Goal: Communication & Community: Connect with others

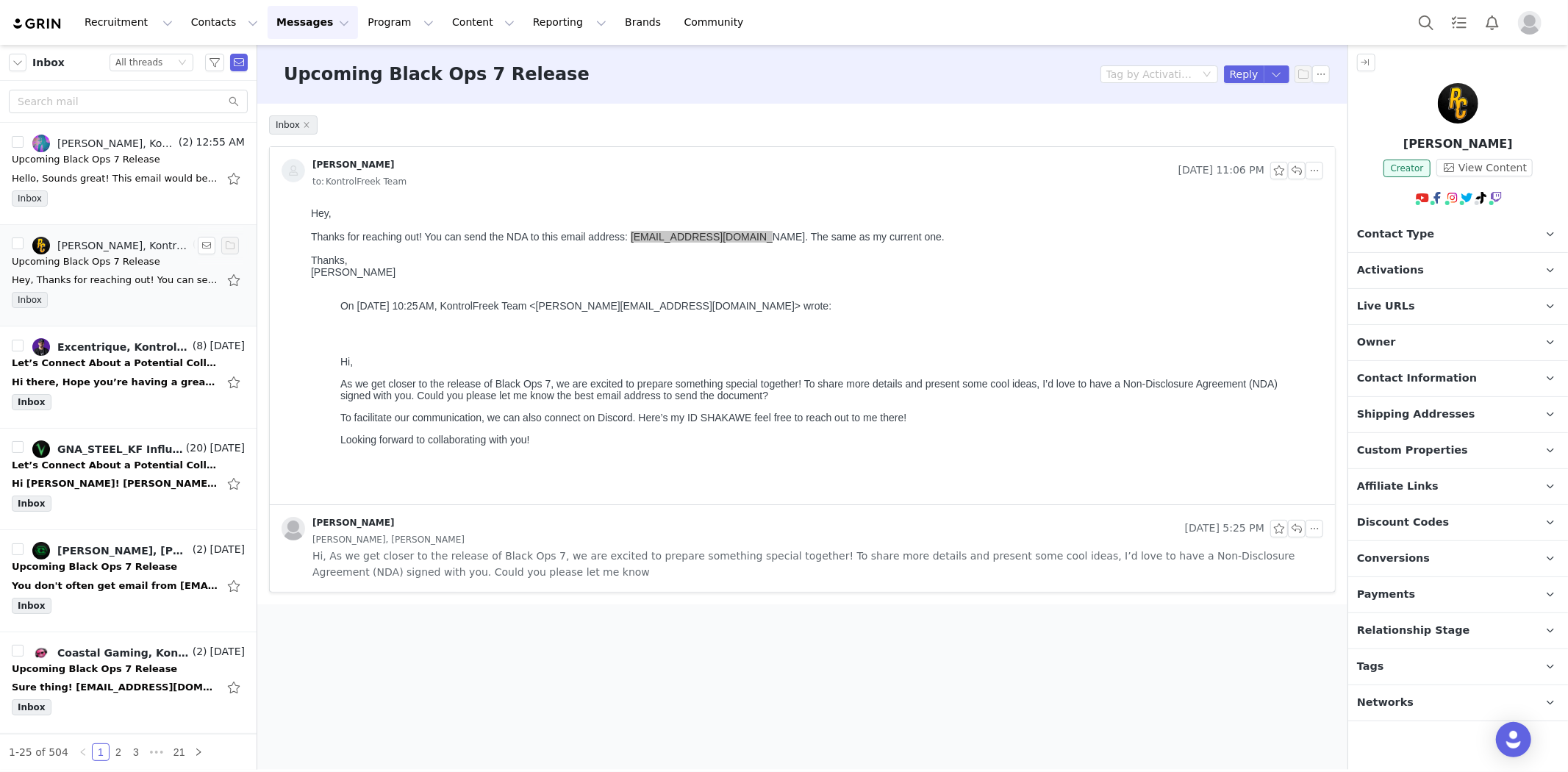
click at [94, 266] on div "Upcoming Black Ops 7 Release" at bounding box center [86, 262] width 149 height 15
click at [138, 375] on div "Hi there, Hope you’re having a great day! I’ve completed all the documents from…" at bounding box center [115, 382] width 206 height 15
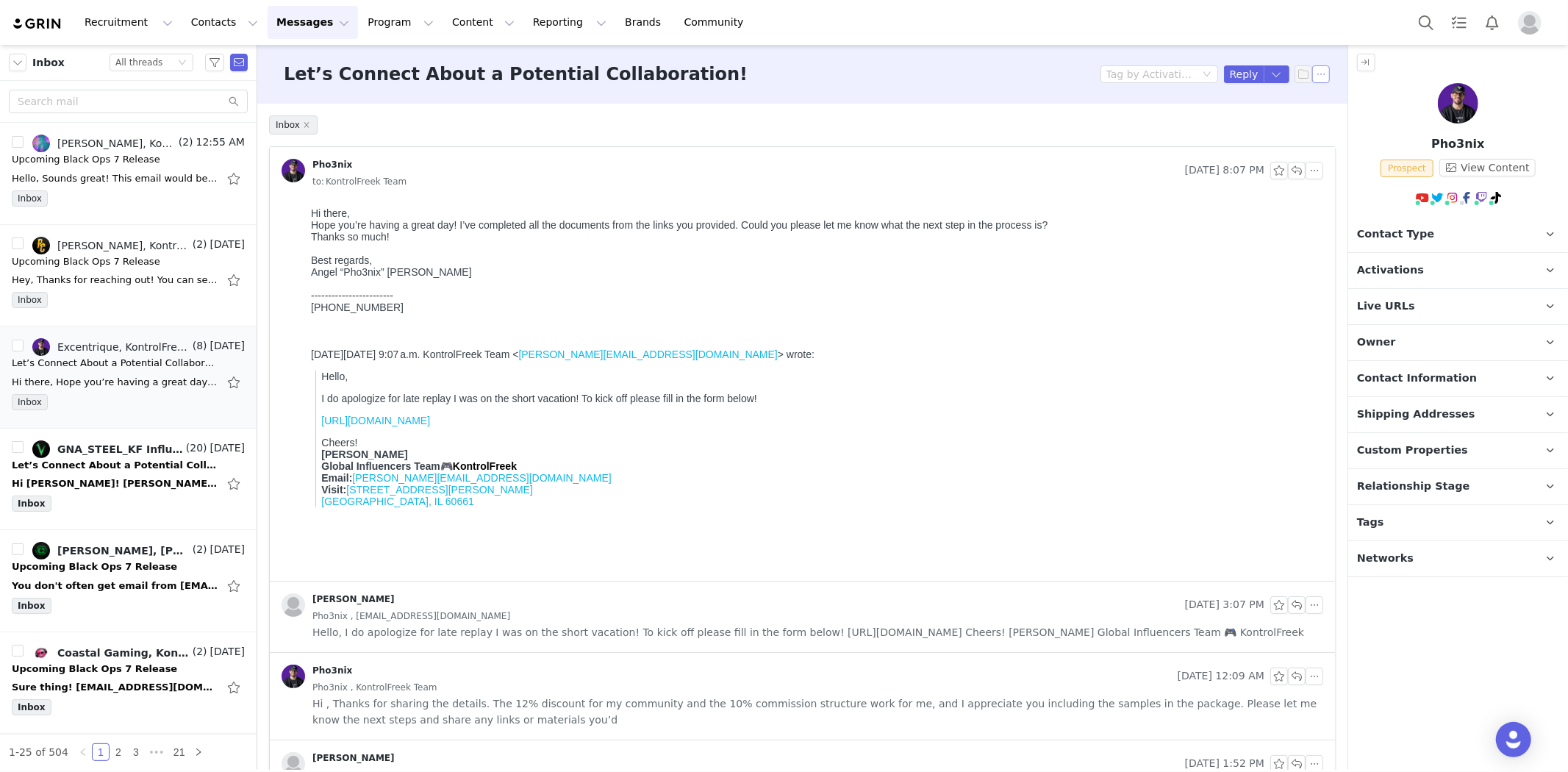
click at [1312, 78] on button "button" at bounding box center [1321, 74] width 18 height 18
click at [1320, 100] on li "Mark as unread" at bounding box center [1349, 101] width 98 height 24
click at [85, 486] on div "Hi [PERSON_NAME]! [PERSON_NAME] here again. I'm reaching out, because I've been…" at bounding box center [115, 483] width 206 height 15
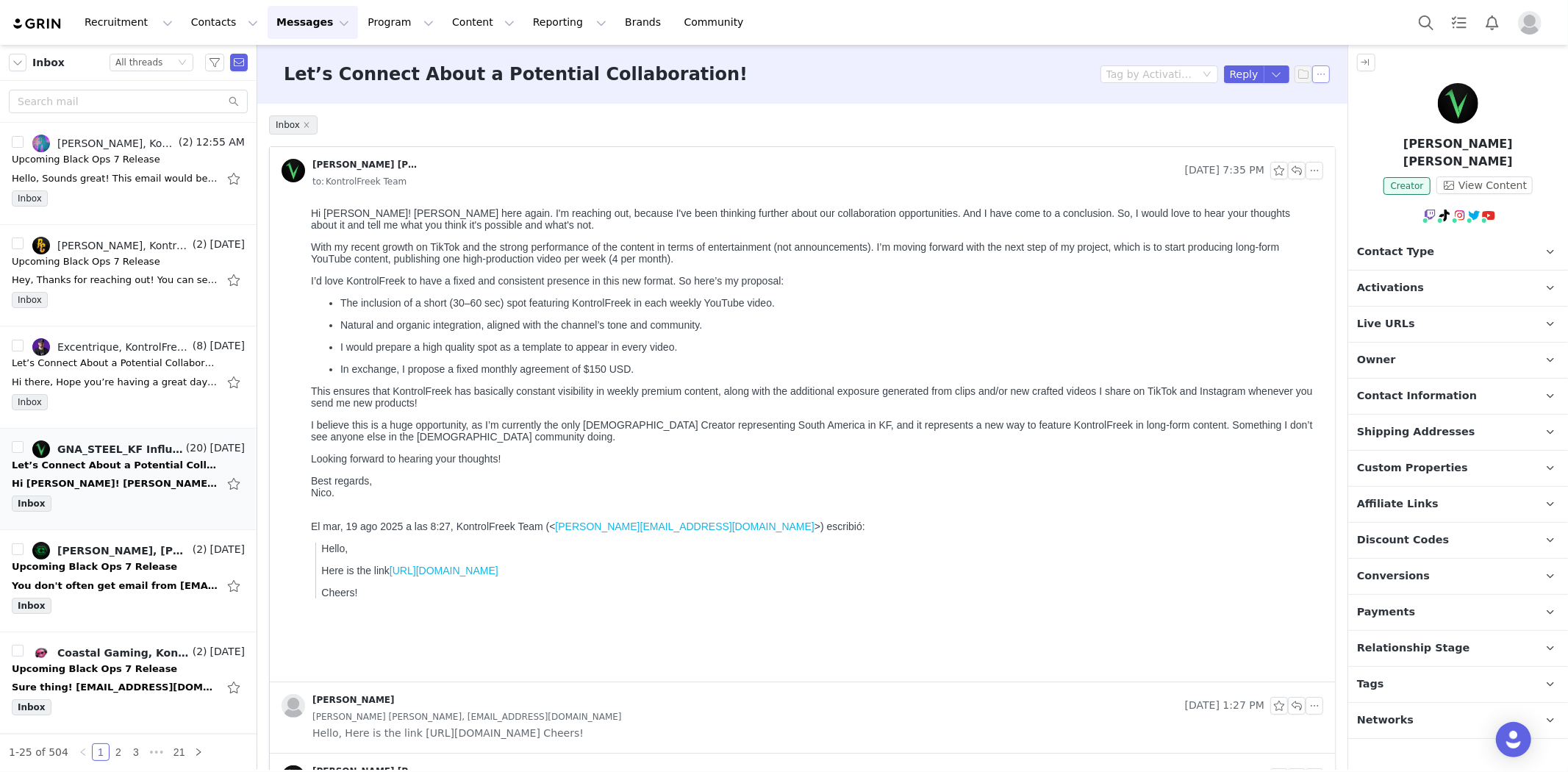
click at [1312, 76] on button "button" at bounding box center [1321, 74] width 18 height 18
click at [1316, 97] on li "Mark as unread" at bounding box center [1349, 101] width 98 height 24
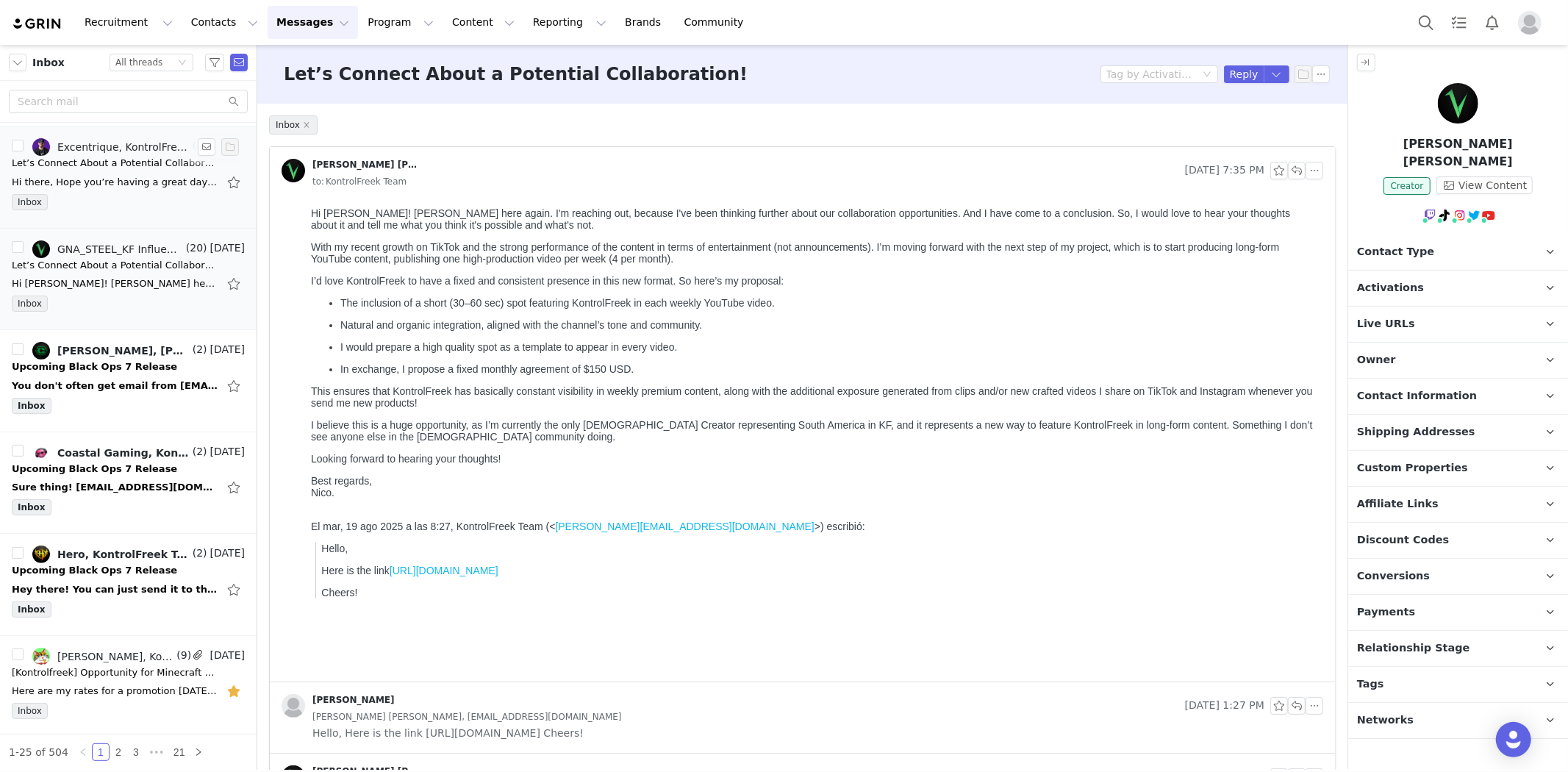
scroll to position [164, 0]
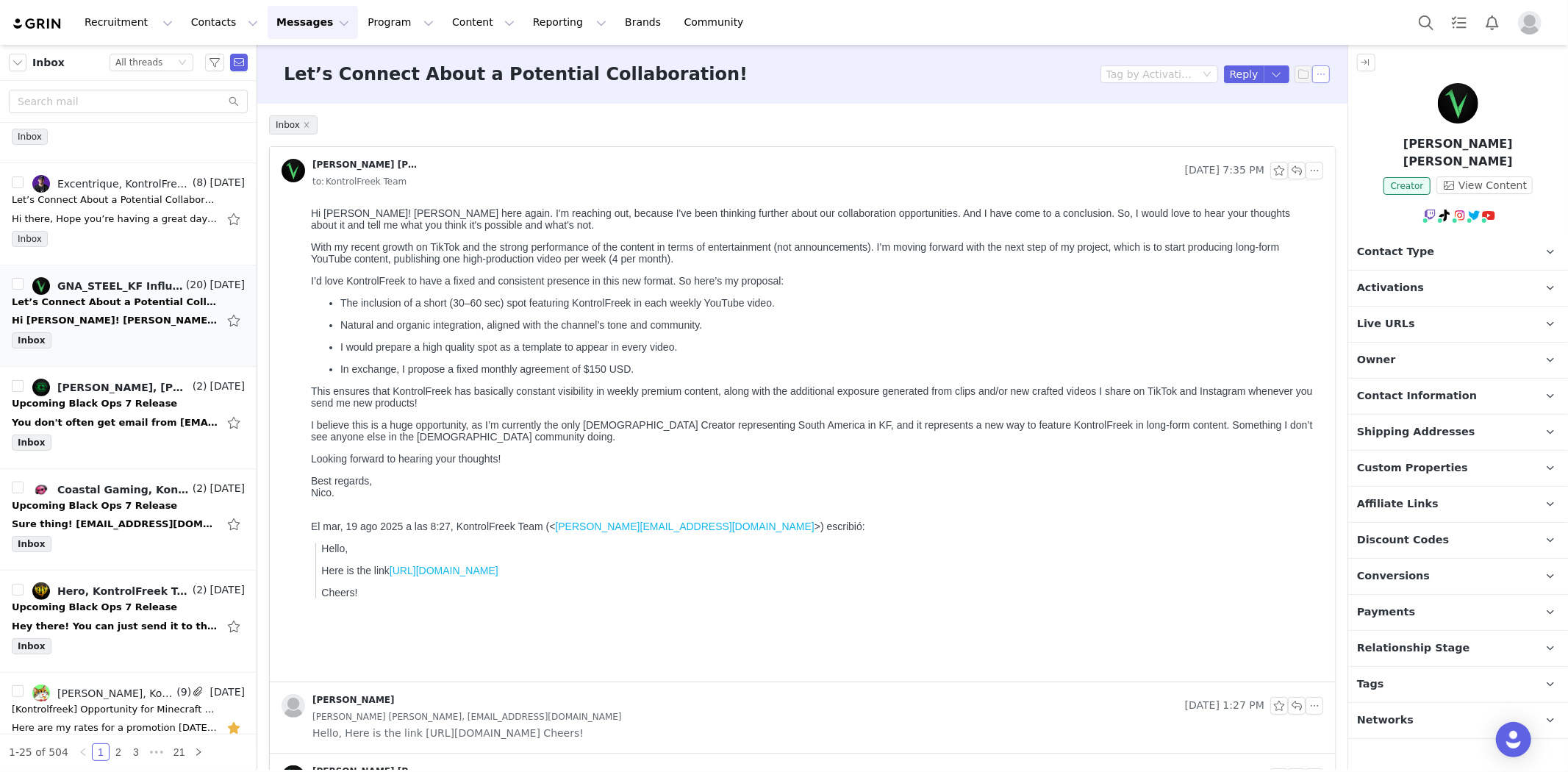
click at [1316, 78] on button "button" at bounding box center [1321, 74] width 18 height 18
click at [1316, 98] on li "Mark as unread" at bounding box center [1349, 101] width 98 height 24
click at [1413, 595] on p "Payments" at bounding box center [1441, 612] width 184 height 35
click at [1424, 559] on p "Conversions" at bounding box center [1441, 576] width 184 height 35
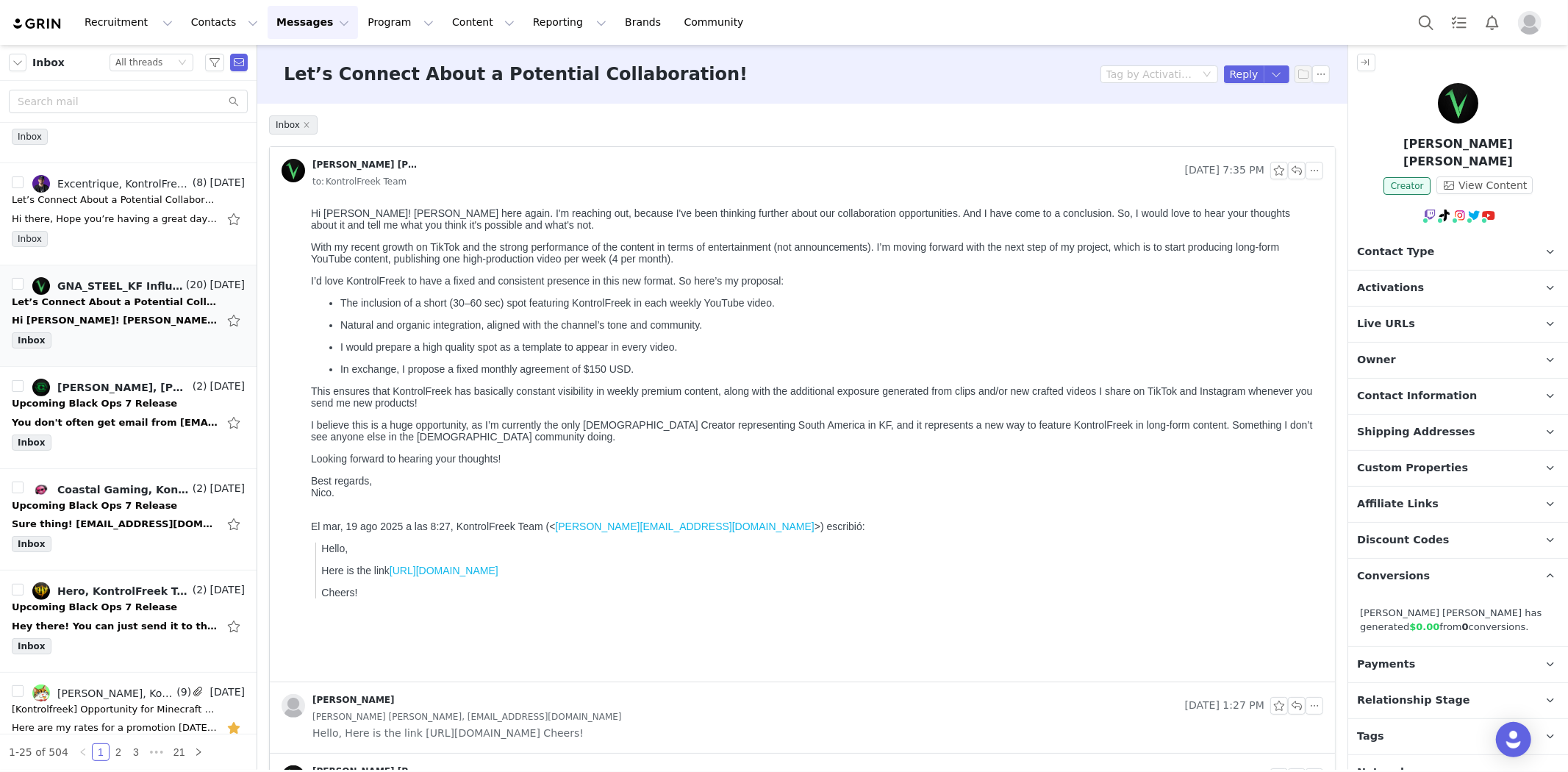
click at [1424, 559] on p "Conversions" at bounding box center [1441, 576] width 184 height 35
click at [1312, 78] on button "button" at bounding box center [1321, 74] width 18 height 18
click at [1326, 99] on li "Mark as unread" at bounding box center [1349, 101] width 98 height 24
click at [228, 26] on button "Contacts Contacts" at bounding box center [224, 23] width 84 height 33
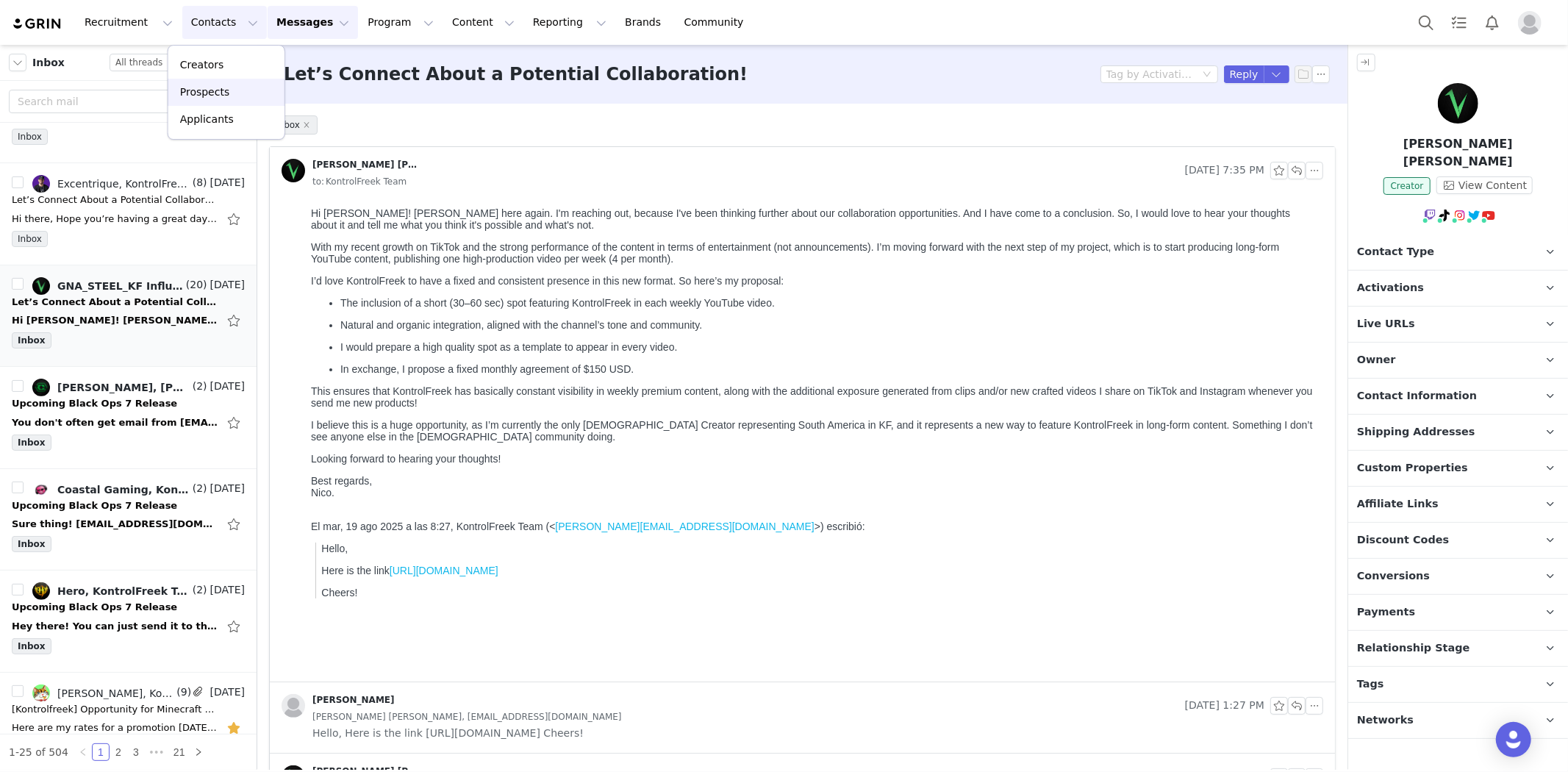
click at [217, 87] on p "Prospects" at bounding box center [205, 92] width 49 height 16
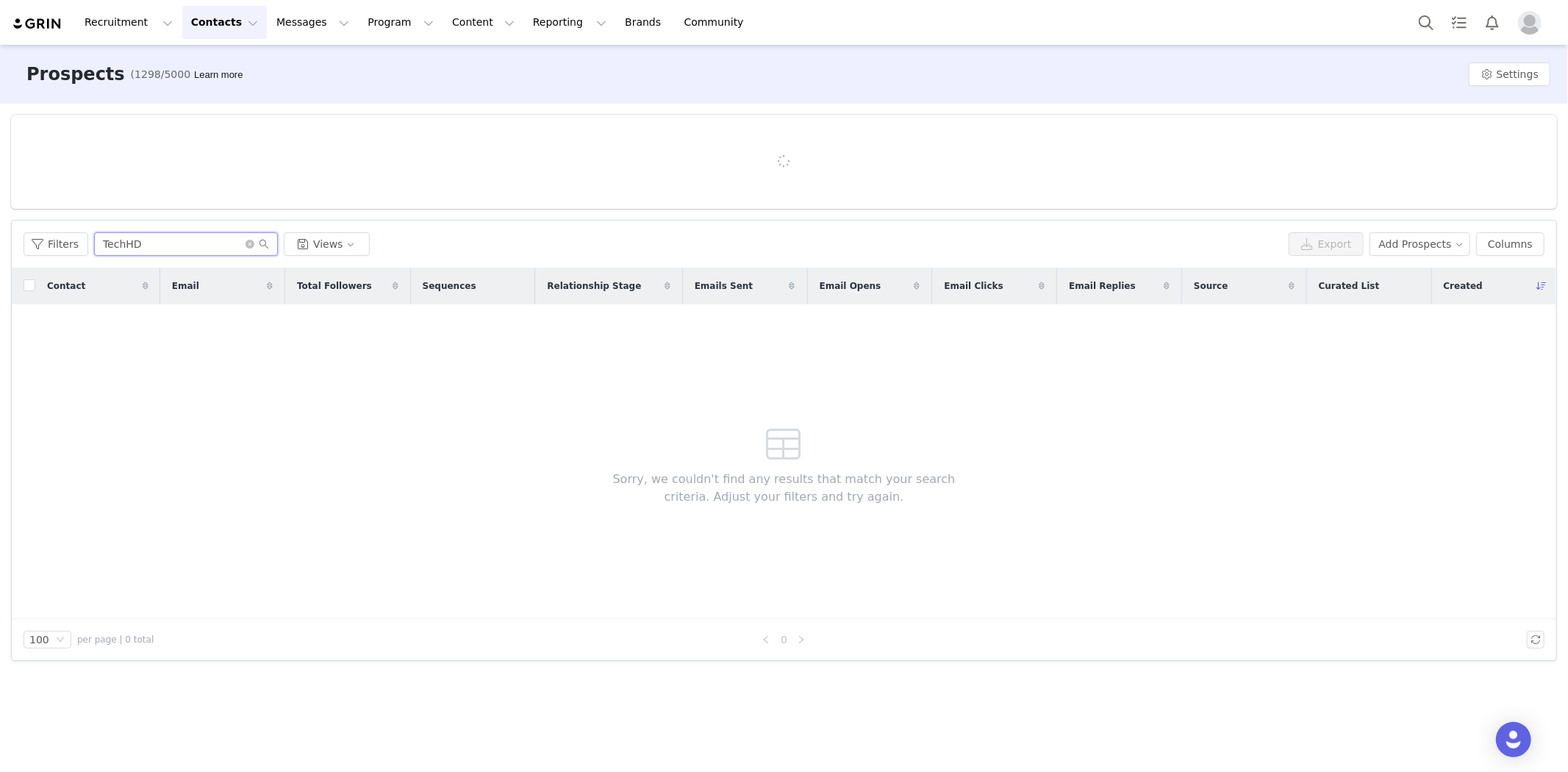
click at [176, 246] on input "TechHD" at bounding box center [186, 244] width 184 height 24
click at [176, 246] on div "Filters TechHD Views Export Add Prospects Columns" at bounding box center [784, 244] width 1544 height 48
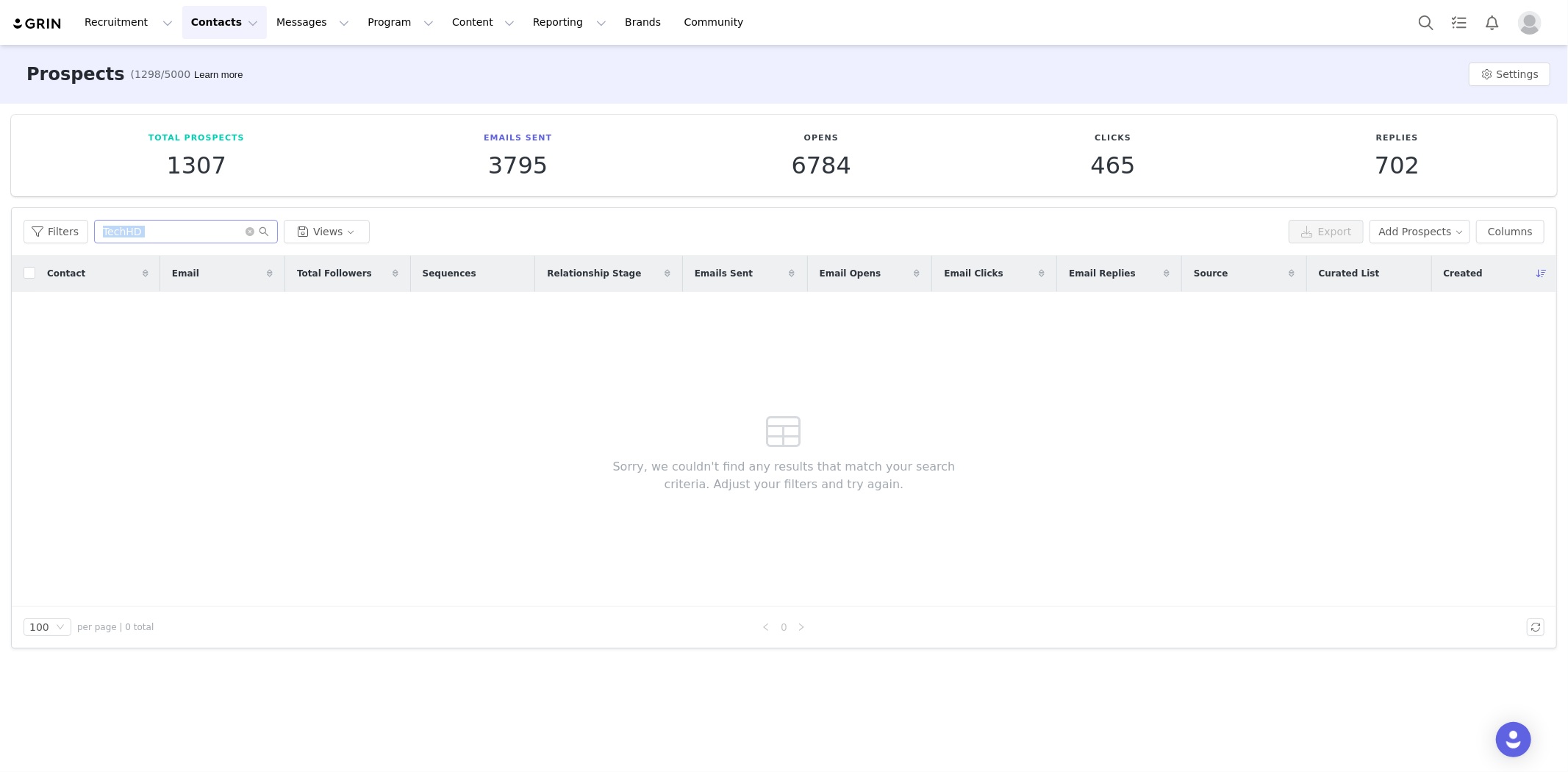
click at [176, 246] on div "Filters TechHD Views Export Add Prospects Columns" at bounding box center [784, 231] width 1544 height 48
click at [153, 231] on input "TechHD" at bounding box center [186, 231] width 184 height 24
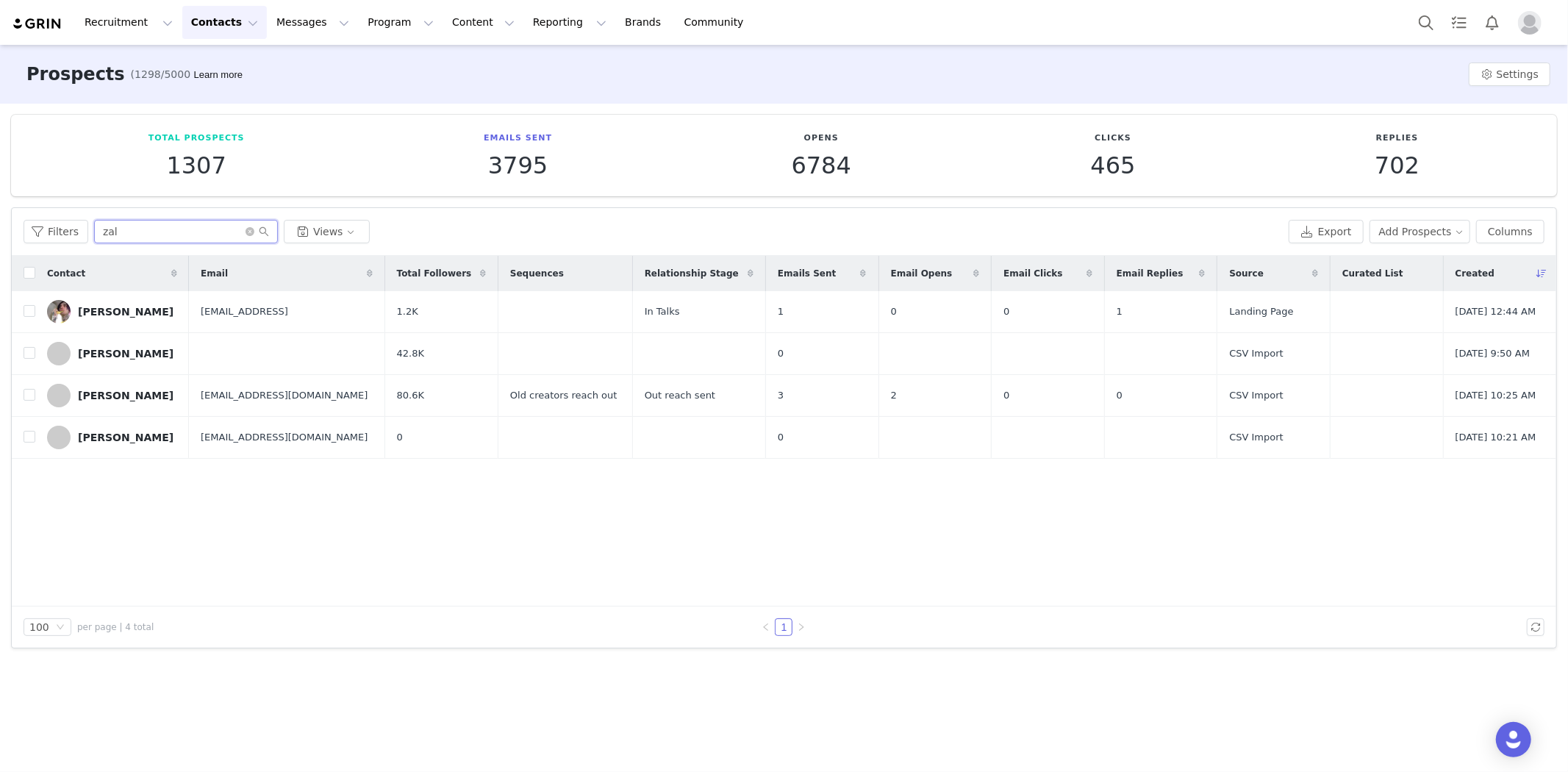
click at [152, 231] on input "zal" at bounding box center [186, 231] width 184 height 24
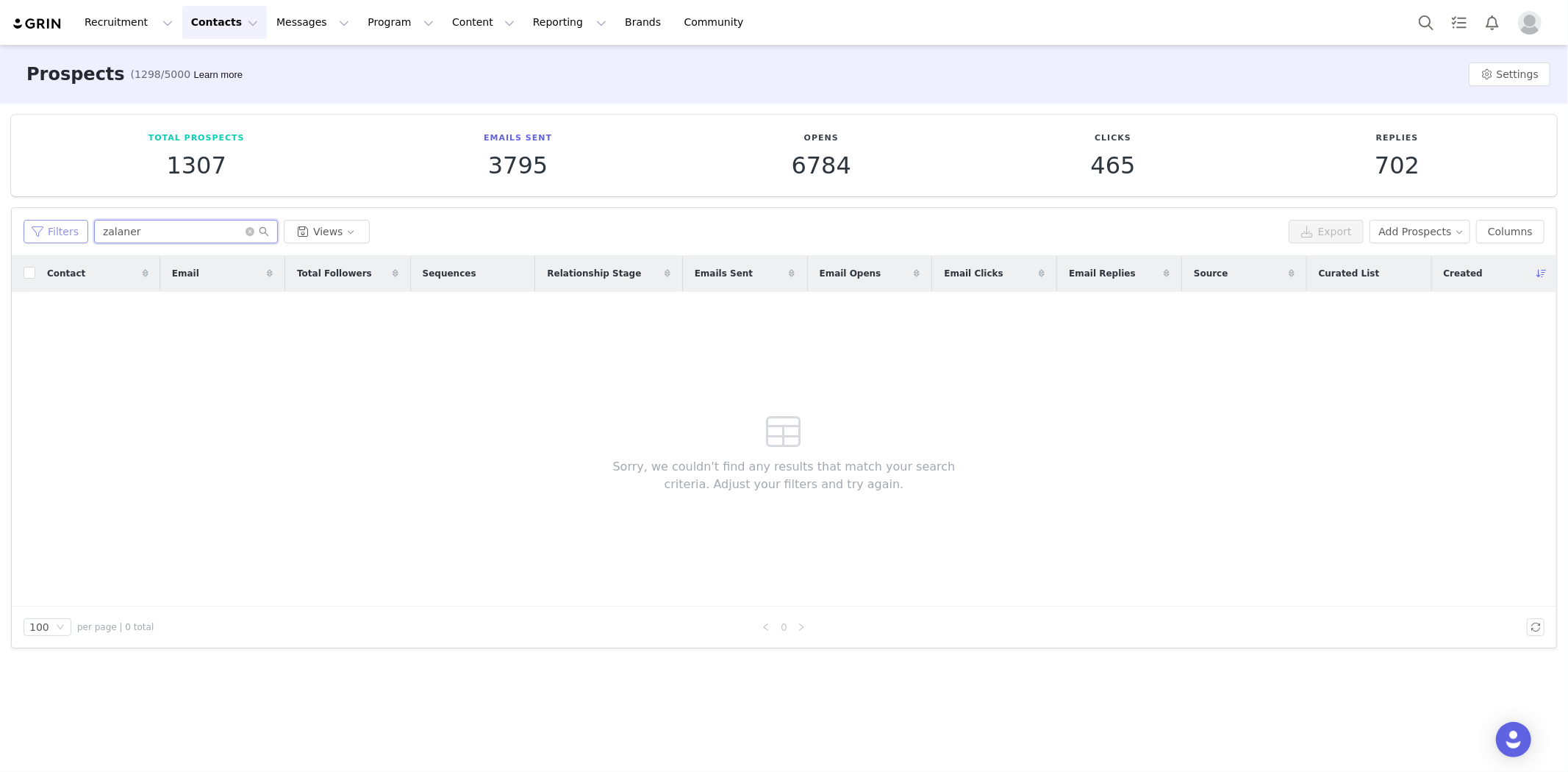
type input "zalaner"
click at [55, 240] on button "Filters" at bounding box center [56, 231] width 65 height 24
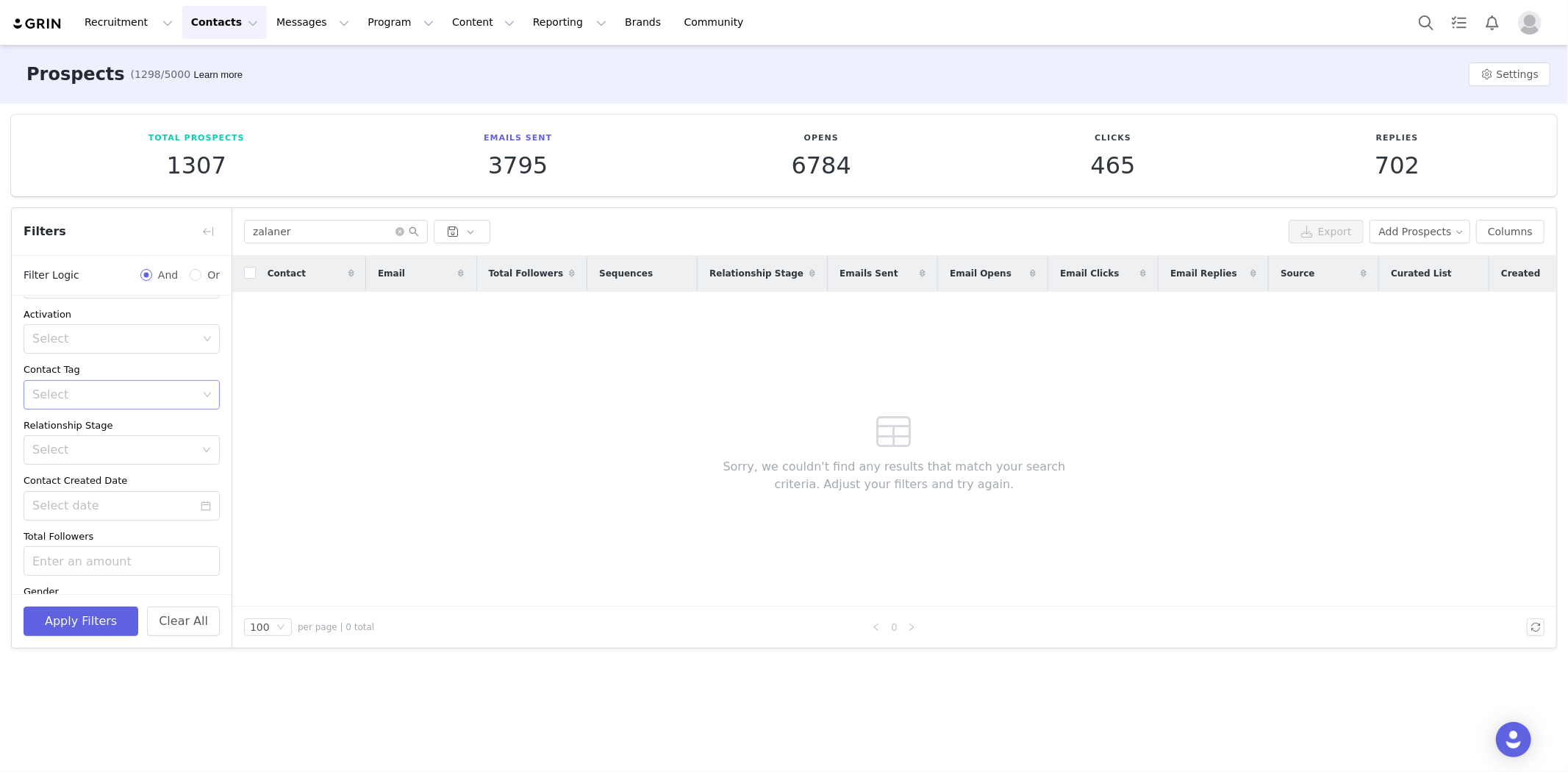
scroll to position [208, 0]
click at [205, 17] on button "Contacts Contacts" at bounding box center [224, 23] width 84 height 33
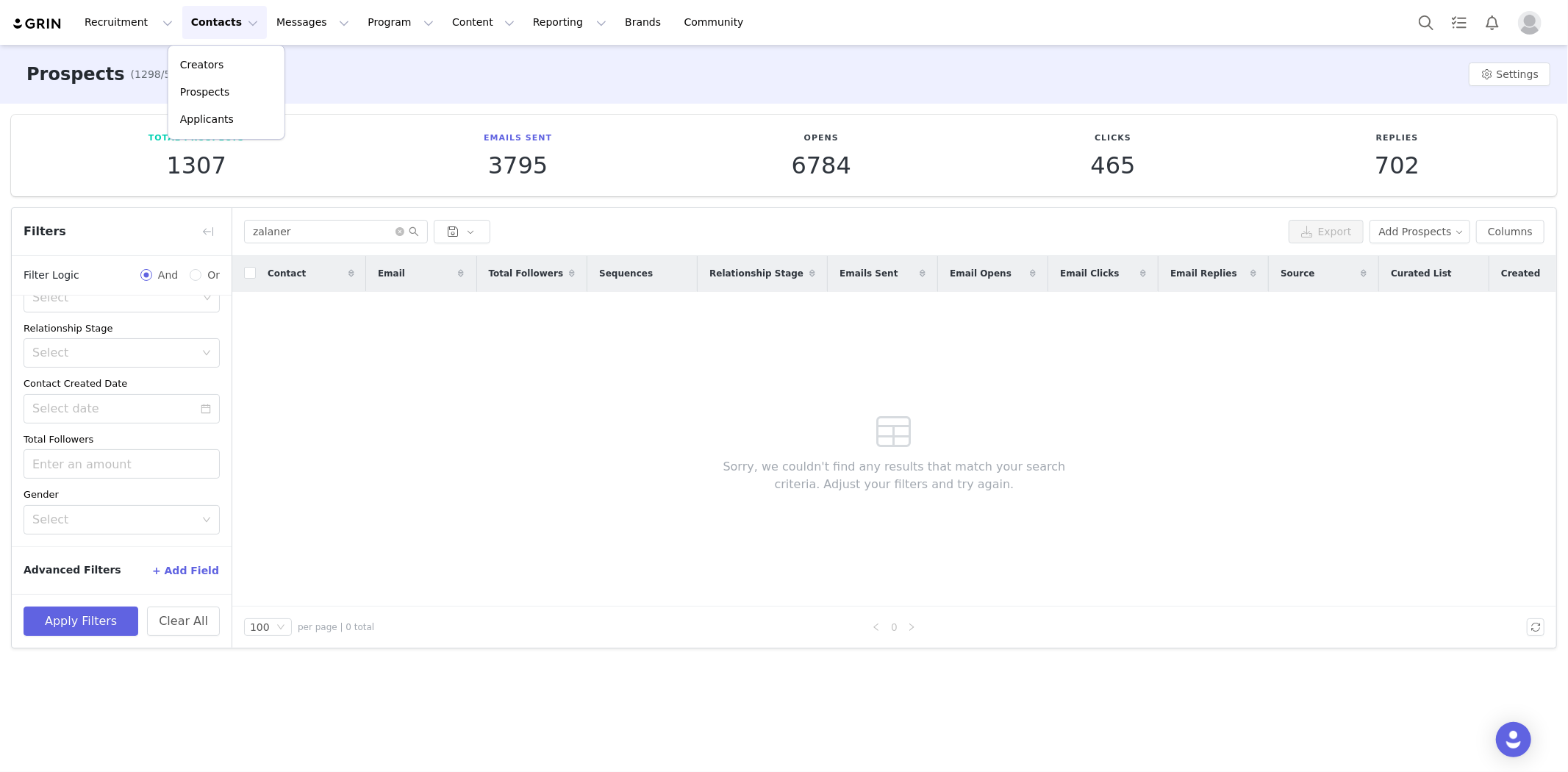
click at [205, 17] on button "Contacts Contacts" at bounding box center [224, 23] width 84 height 33
drag, startPoint x: 348, startPoint y: 348, endPoint x: 311, endPoint y: 311, distance: 52.3
click at [347, 348] on div "Contact Email Total Followers Sequences Relationship Stage Emails Sent Email Op…" at bounding box center [894, 431] width 1324 height 351
click at [287, 236] on input "zalaner" at bounding box center [336, 231] width 184 height 24
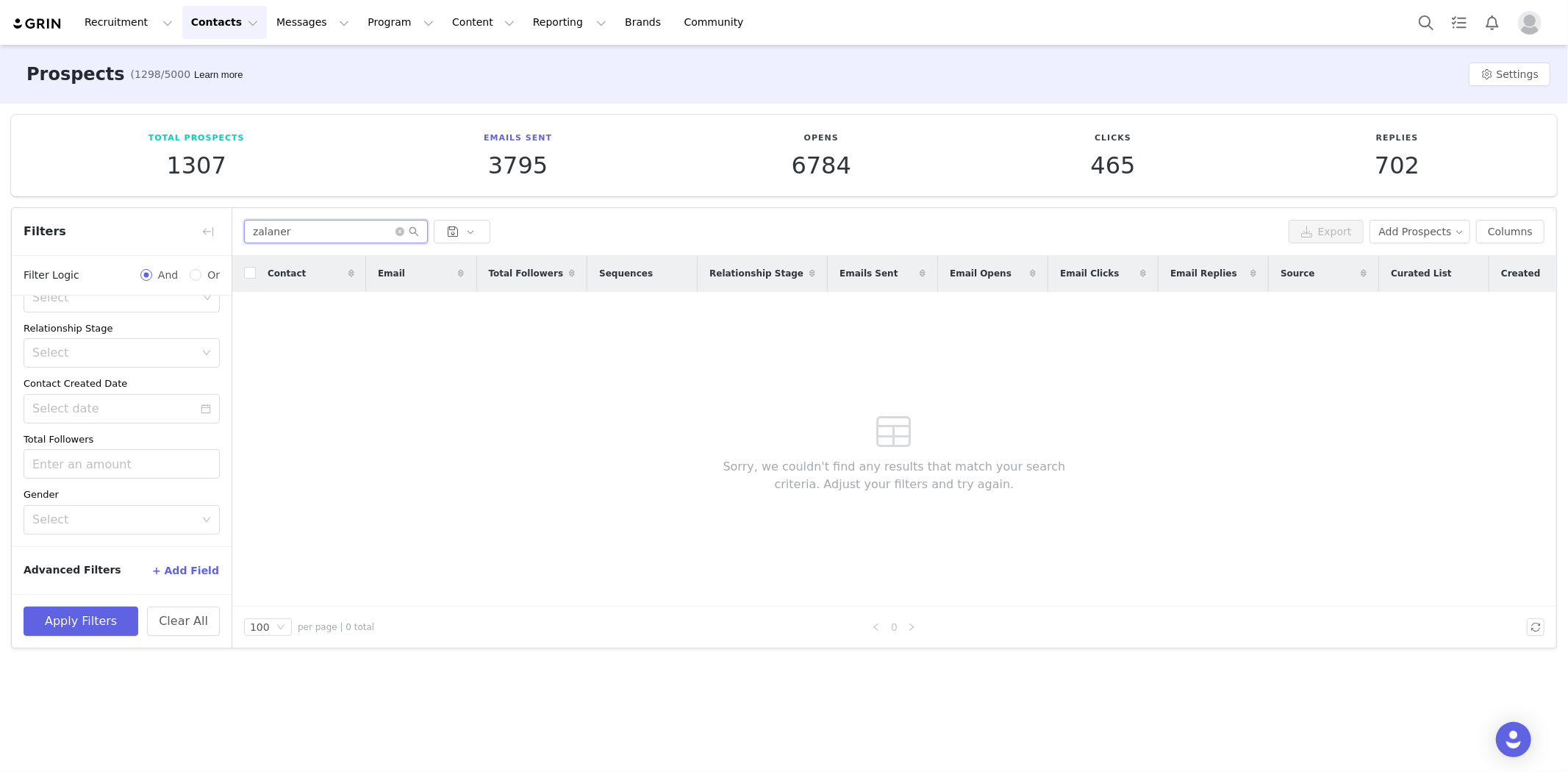
click at [287, 236] on input "zalaner" at bounding box center [336, 231] width 184 height 24
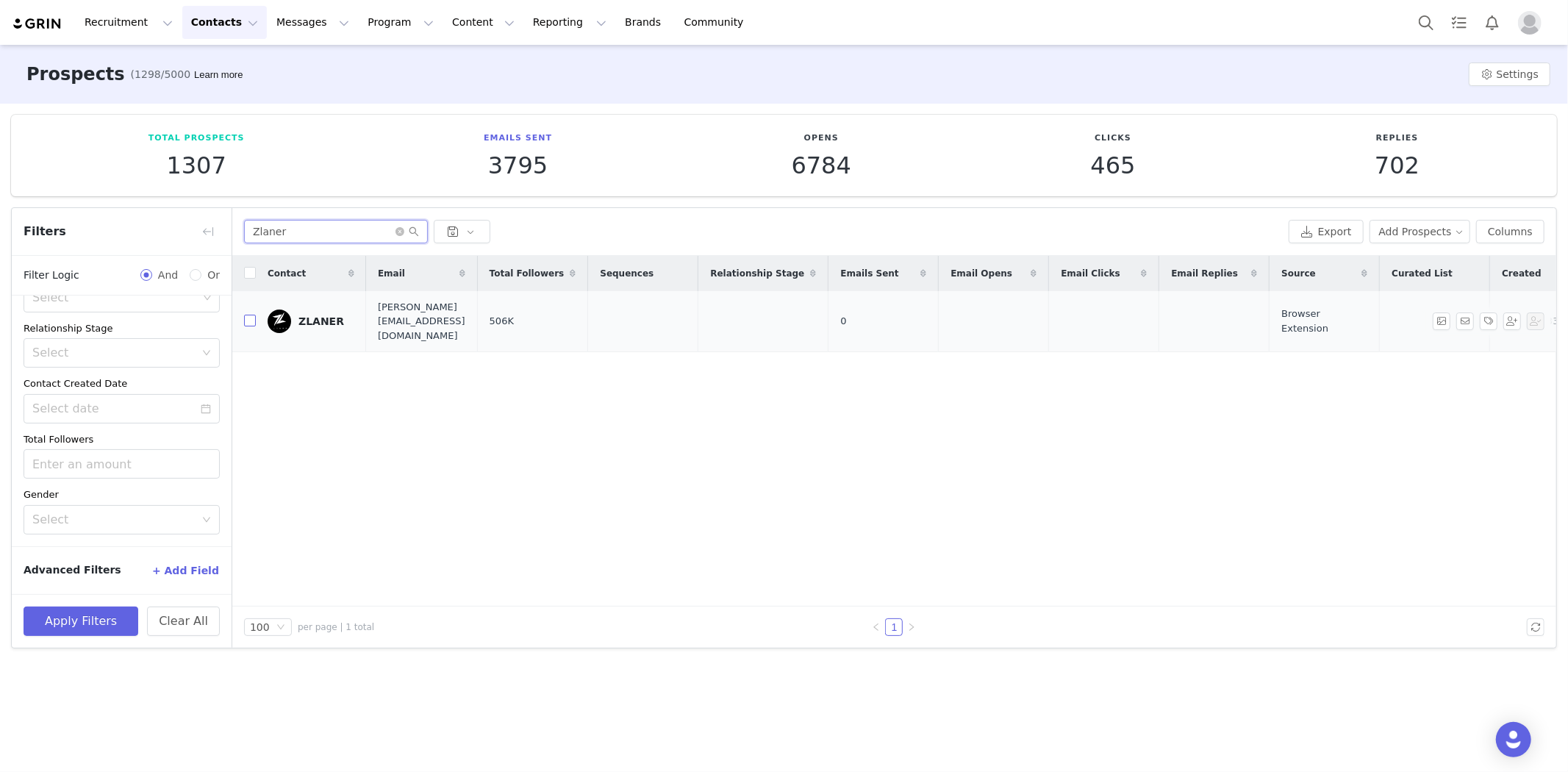
type input "Zlaner"
click at [251, 316] on input "checkbox" at bounding box center [250, 320] width 12 height 12
checkbox input "true"
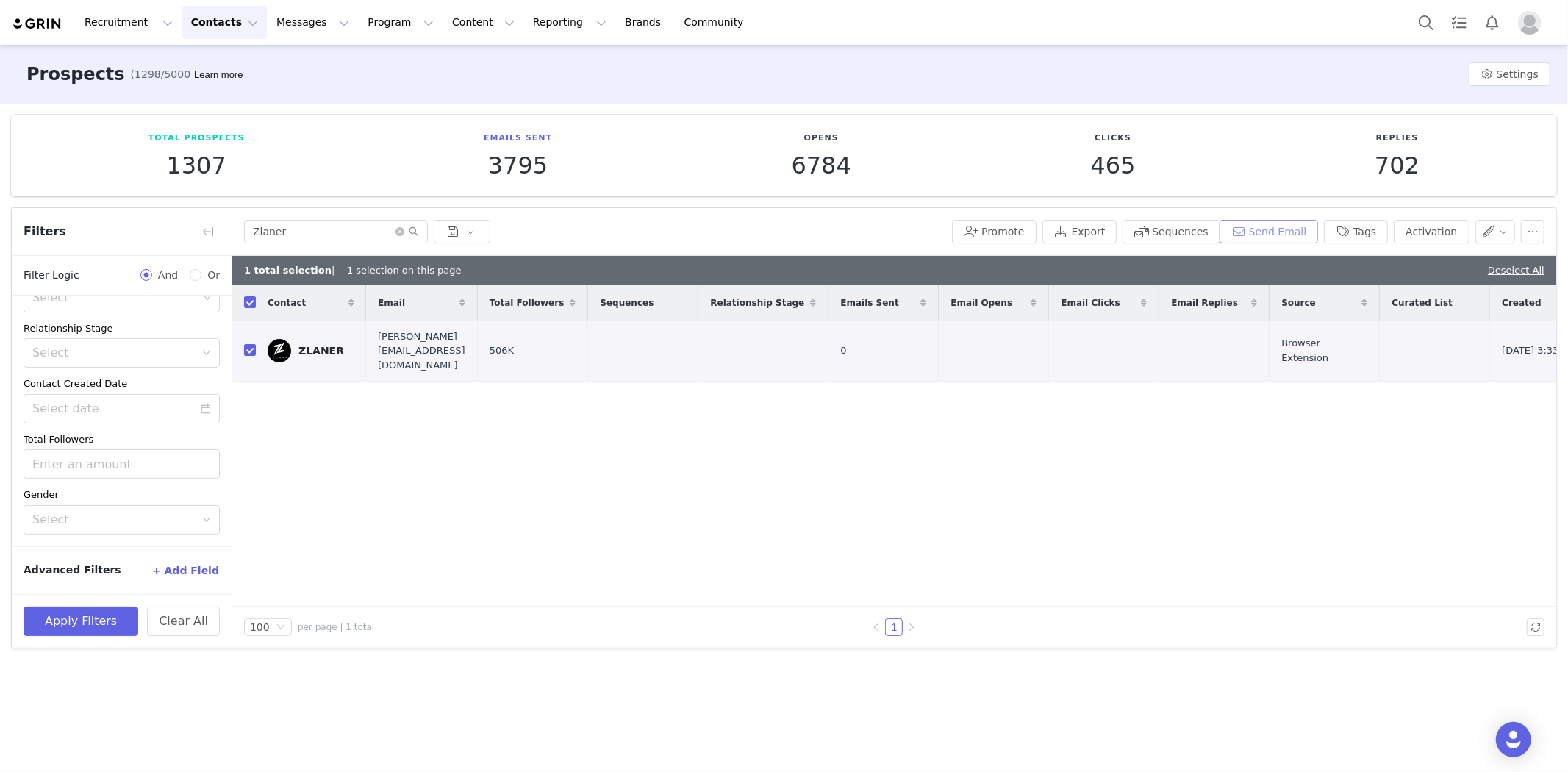
click at [1273, 233] on button "Send Email" at bounding box center [1268, 231] width 99 height 24
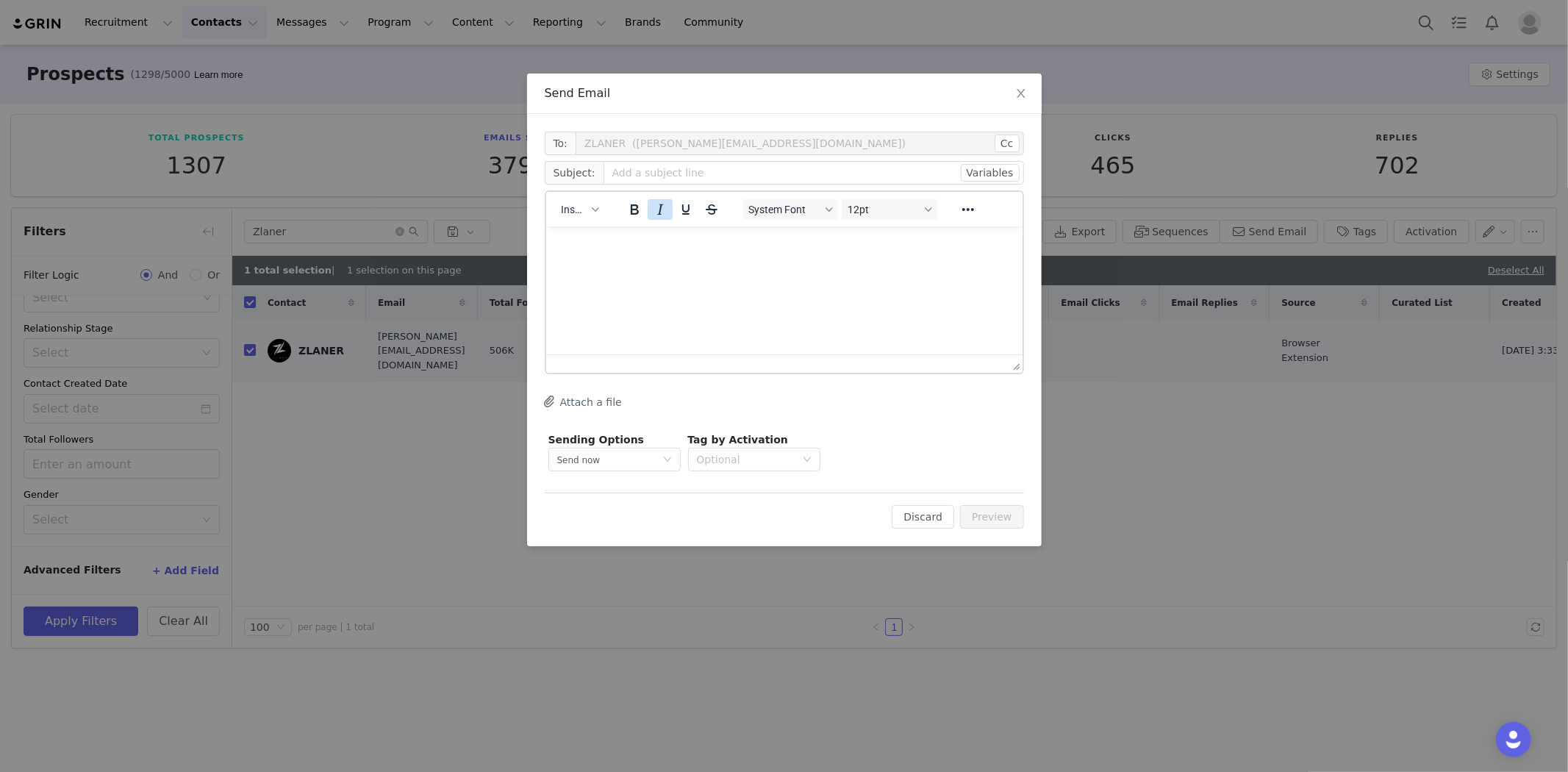
scroll to position [0, 0]
click at [664, 174] on input "text" at bounding box center [813, 172] width 420 height 24
paste input "Let's Collaborate - Introduction via Zlaner"
type input "Let's Collaborate - Introduction via Zlaner"
click at [658, 265] on html at bounding box center [784, 245] width 476 height 40
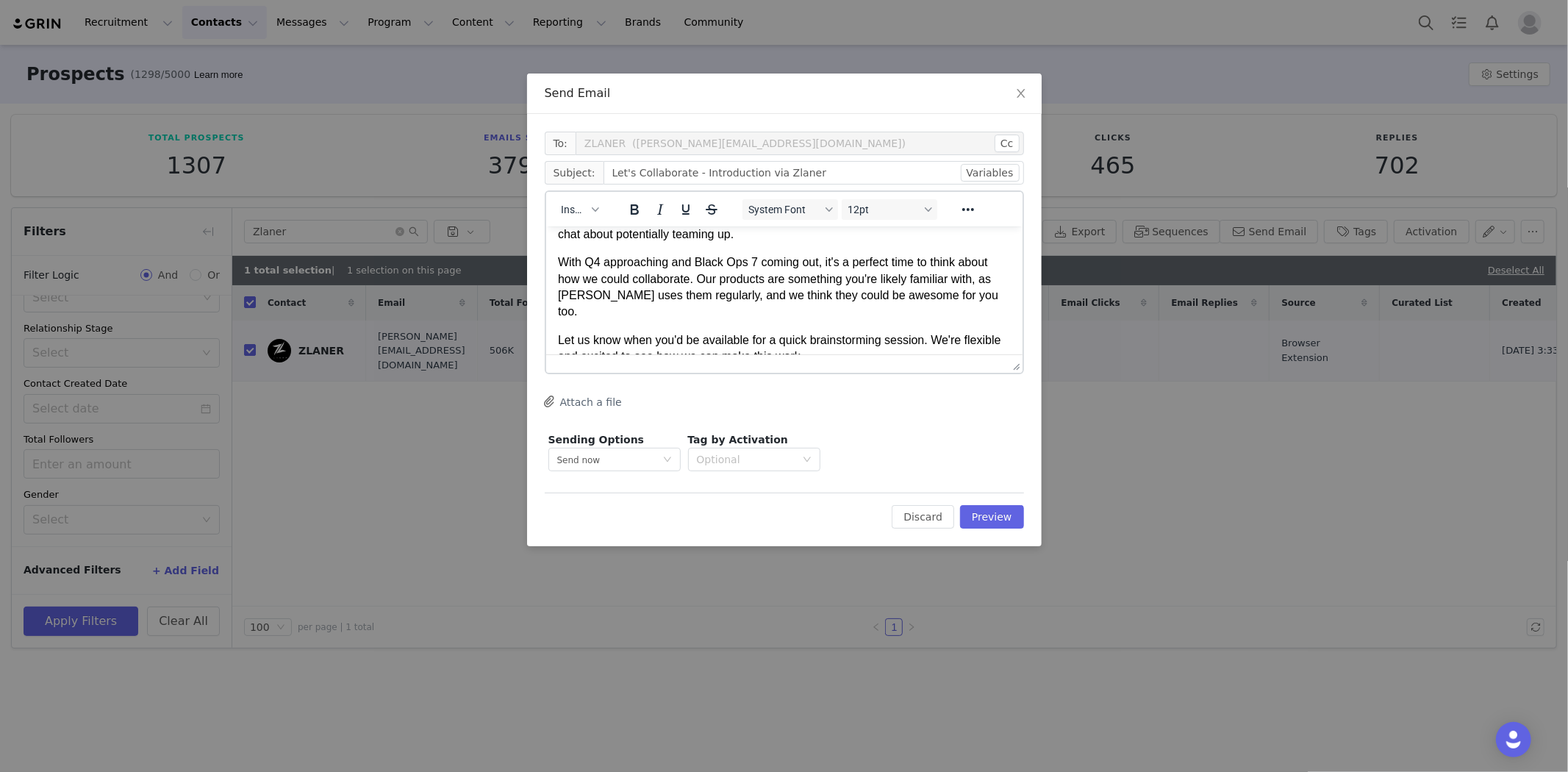
scroll to position [81, 0]
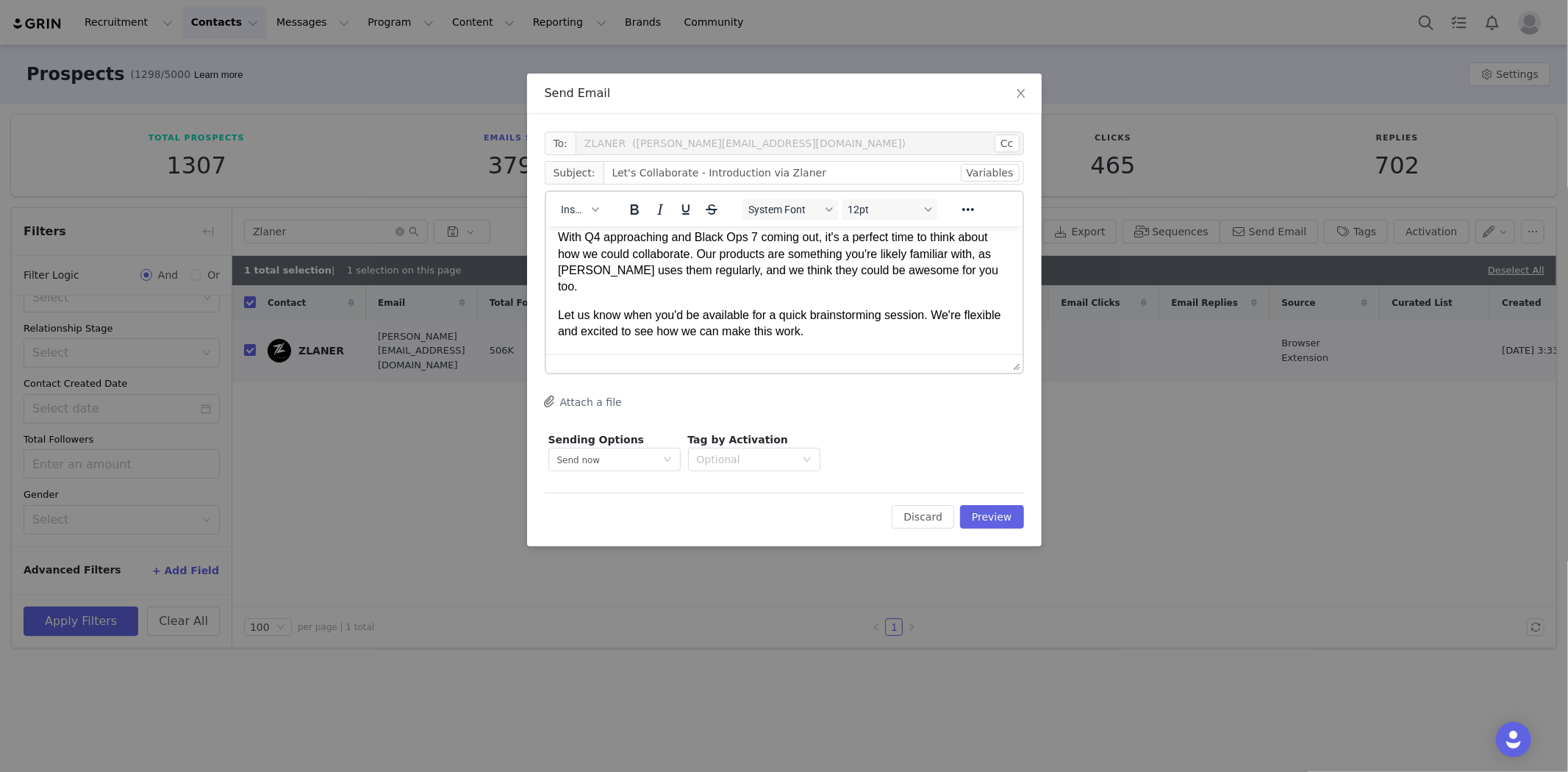
click at [631, 307] on p "Let us know when you'd be available for a quick brainstorming session. We're fl…" at bounding box center [784, 323] width 453 height 33
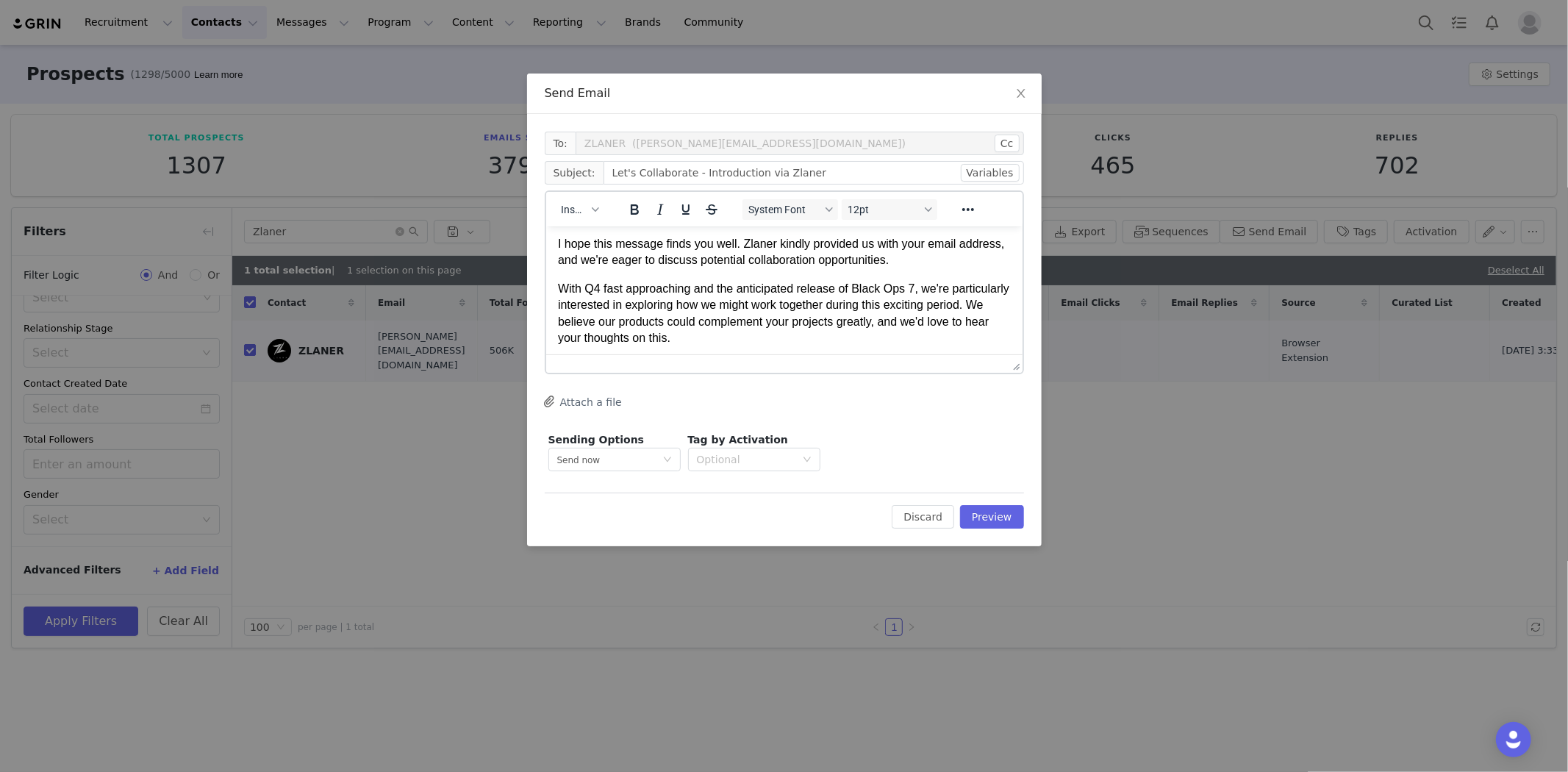
scroll to position [0, 0]
click at [553, 249] on html "I hope this message finds you well. Zlaner kindly provided us with your email a…" at bounding box center [784, 365] width 476 height 280
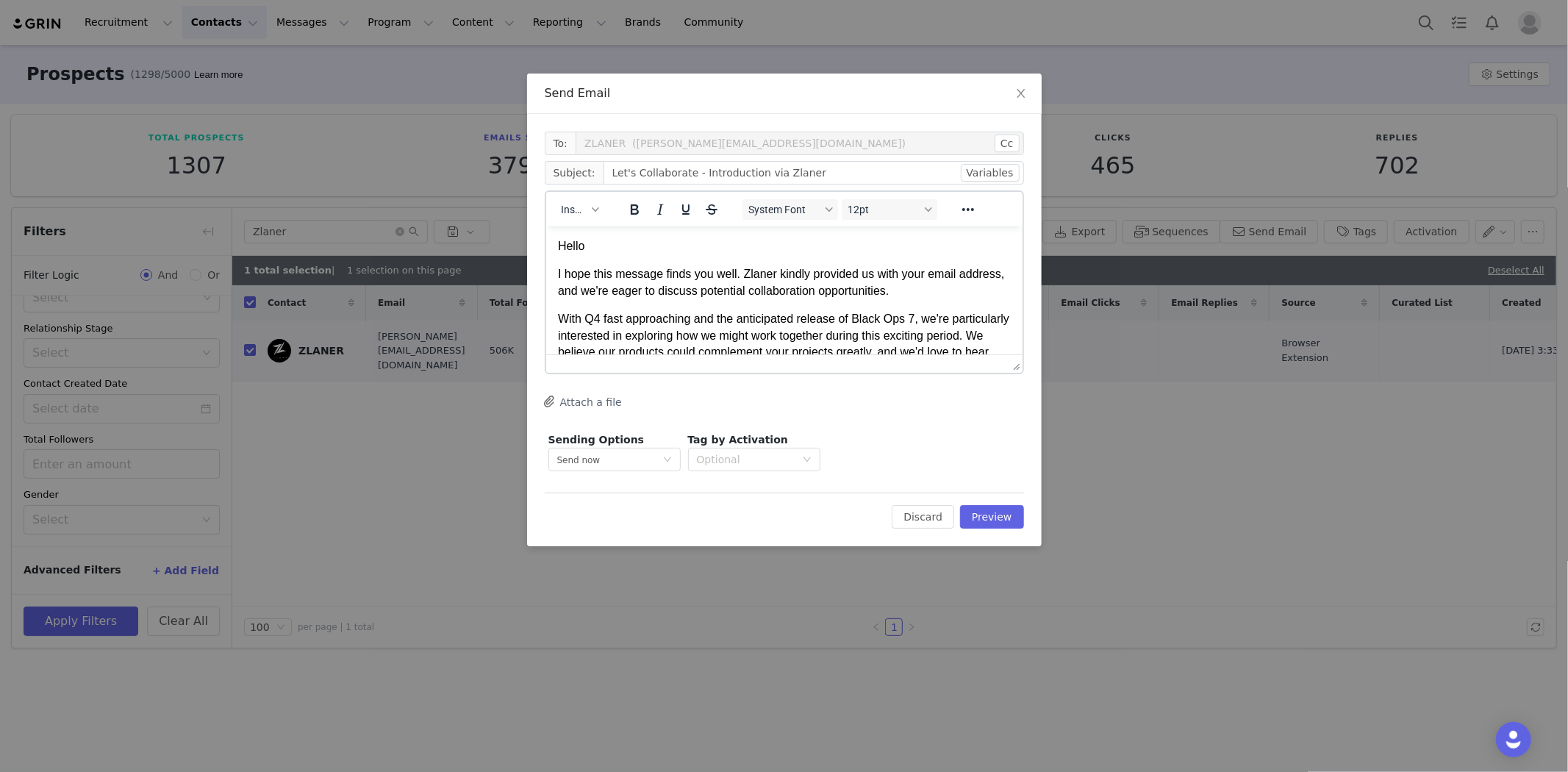
click at [738, 309] on body "Hello I hope this message finds you well. Zlaner kindly provided us with your e…" at bounding box center [784, 379] width 453 height 284
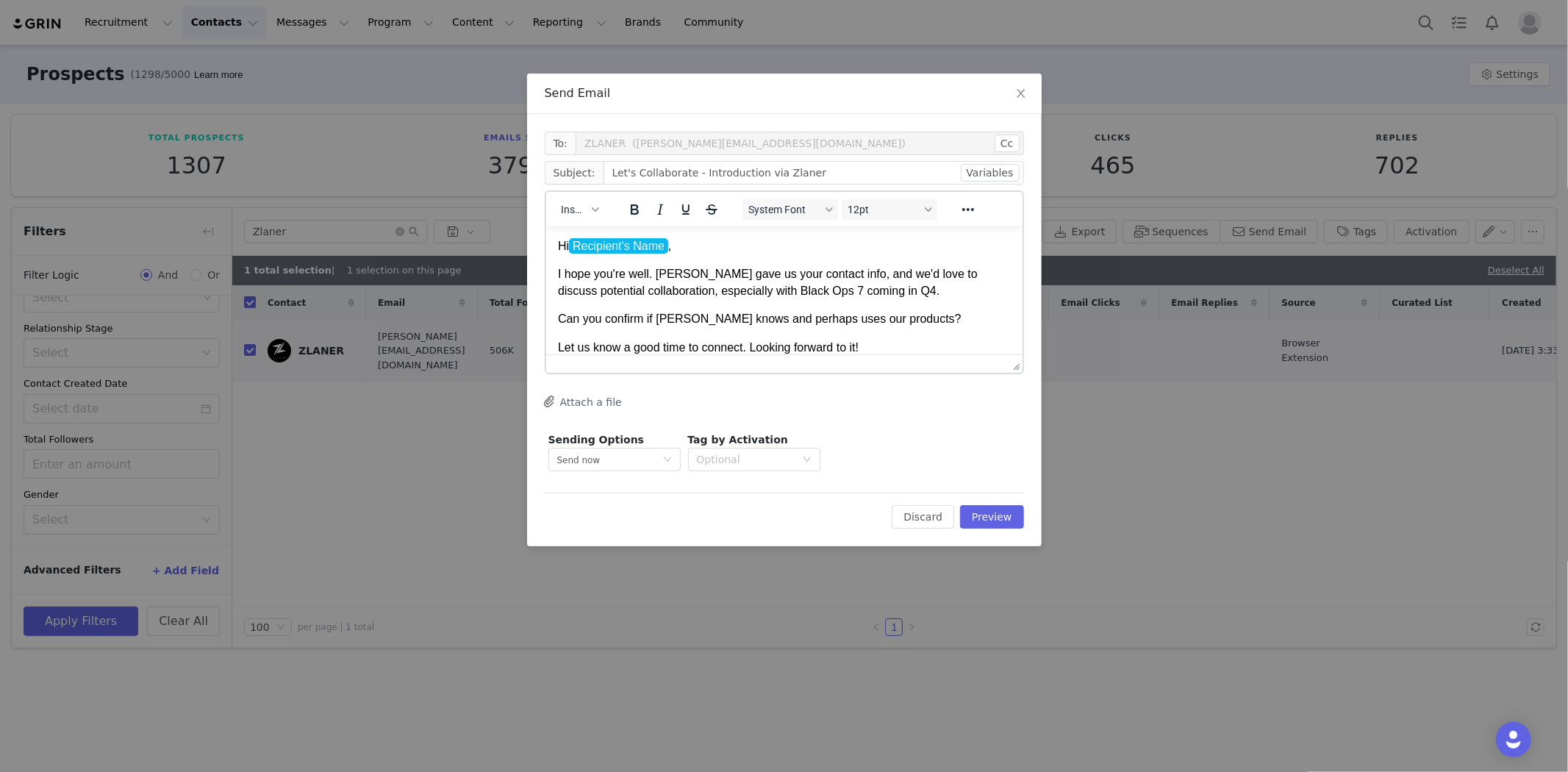
click at [668, 252] on p "Hi Recipient's Name ﻿ ," at bounding box center [784, 245] width 453 height 17
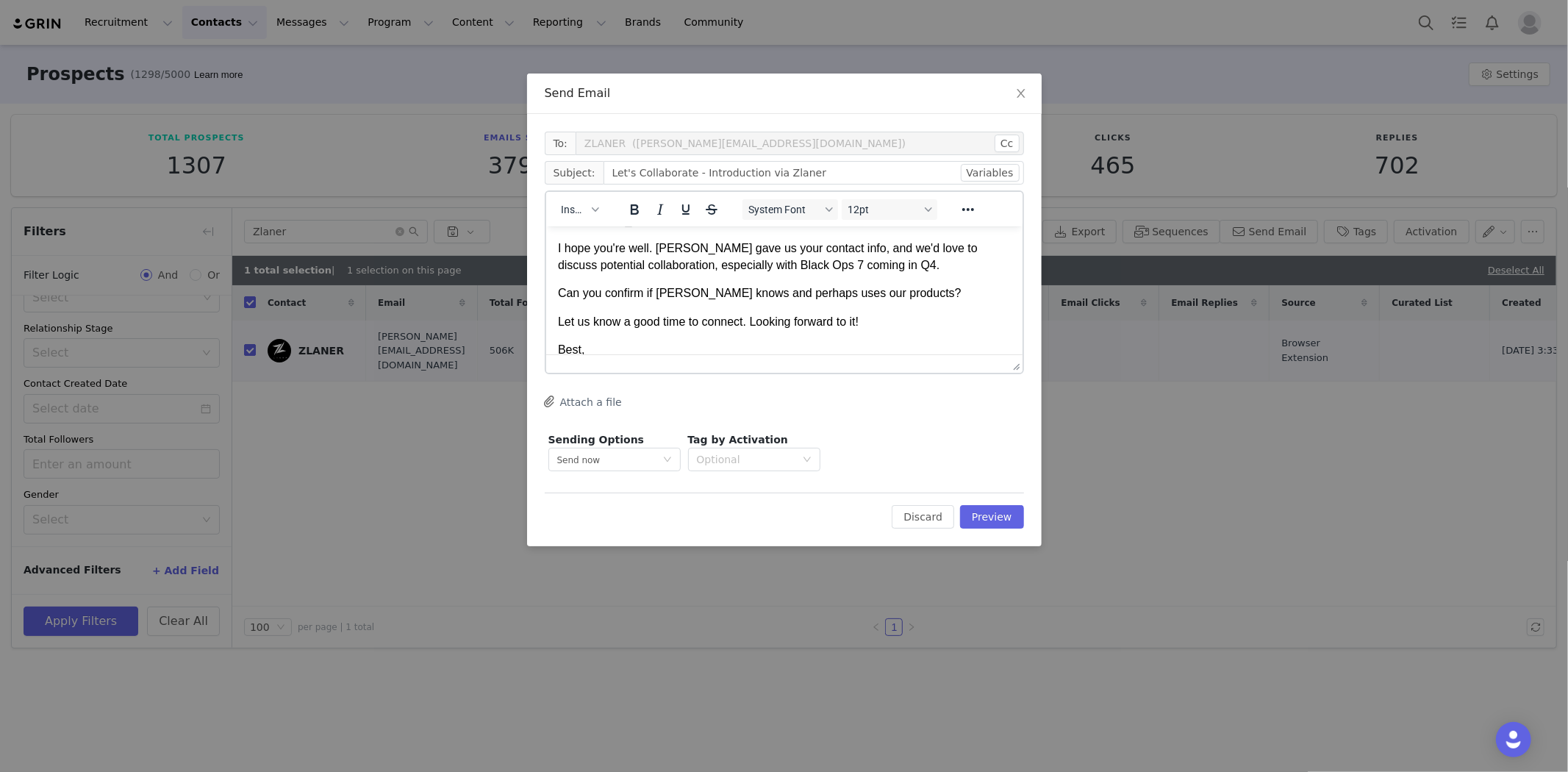
scroll to position [40, 0]
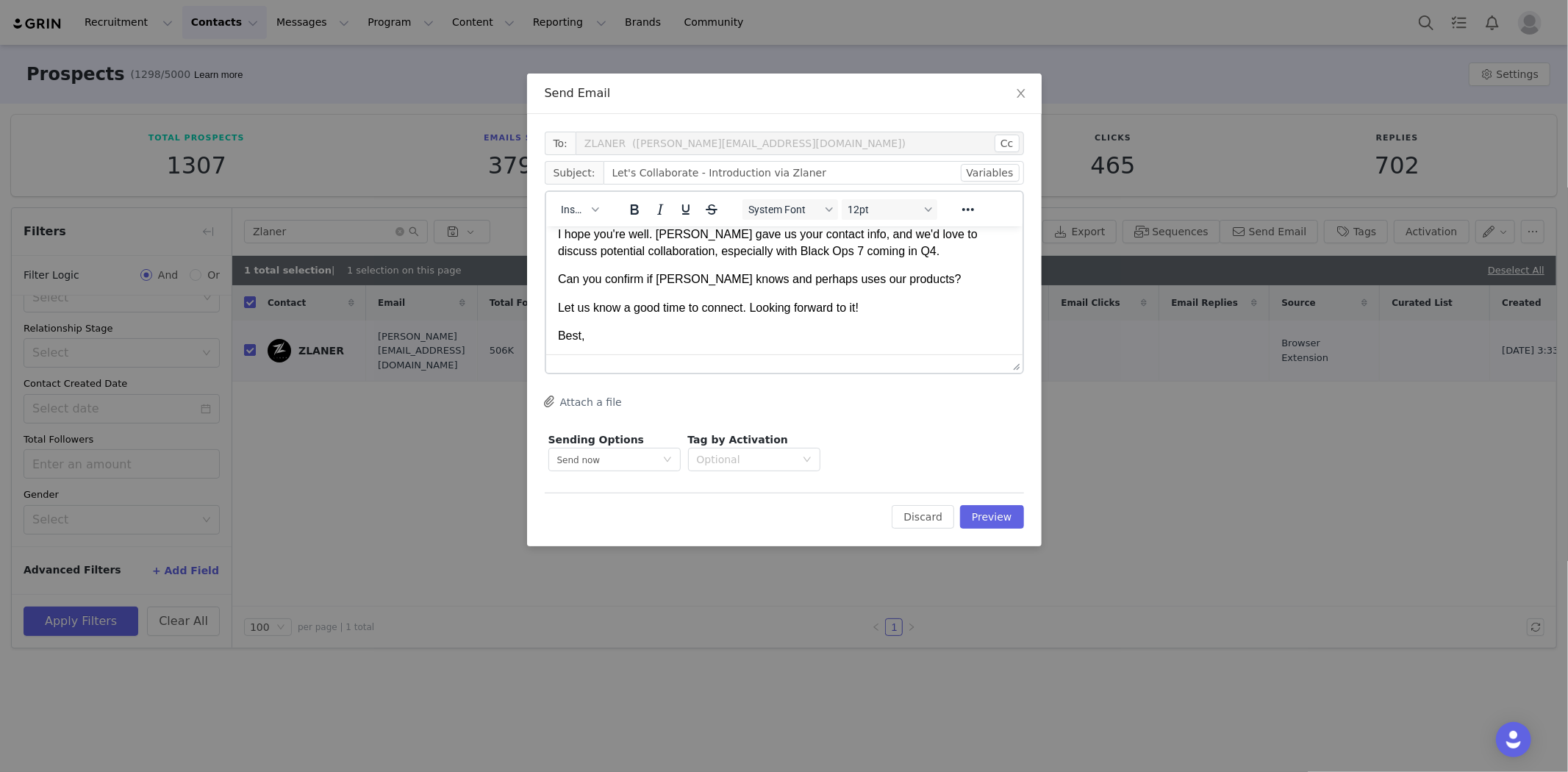
click at [618, 333] on p "Best," at bounding box center [784, 335] width 453 height 17
click at [594, 214] on button "Insert" at bounding box center [579, 209] width 49 height 21
click at [613, 287] on div "Insert Signature" at bounding box center [632, 281] width 132 height 18
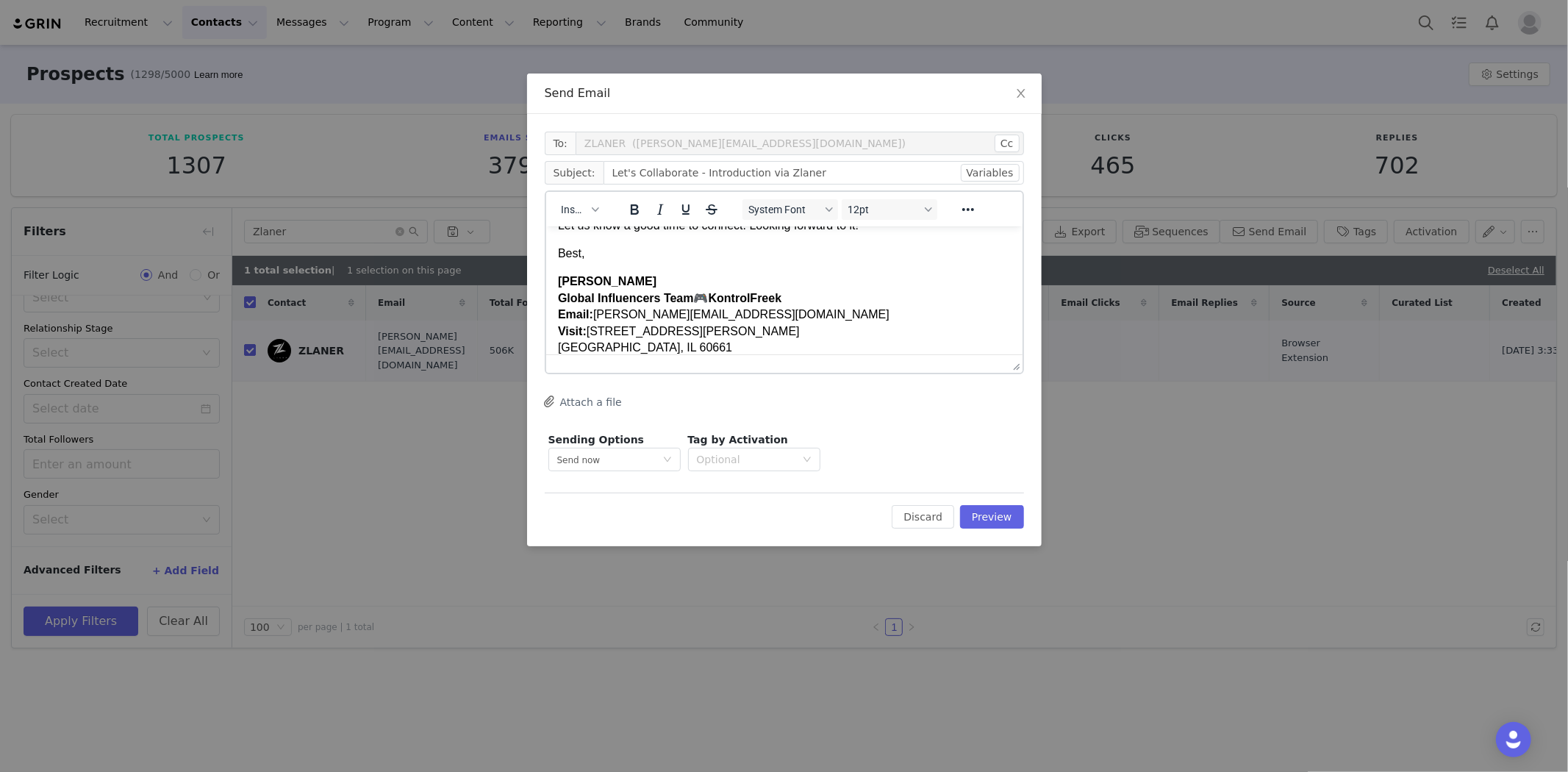
click at [598, 254] on p "Best," at bounding box center [784, 253] width 453 height 17
click at [1004, 500] on div "Edit Discard Preview" at bounding box center [784, 510] width 479 height 36
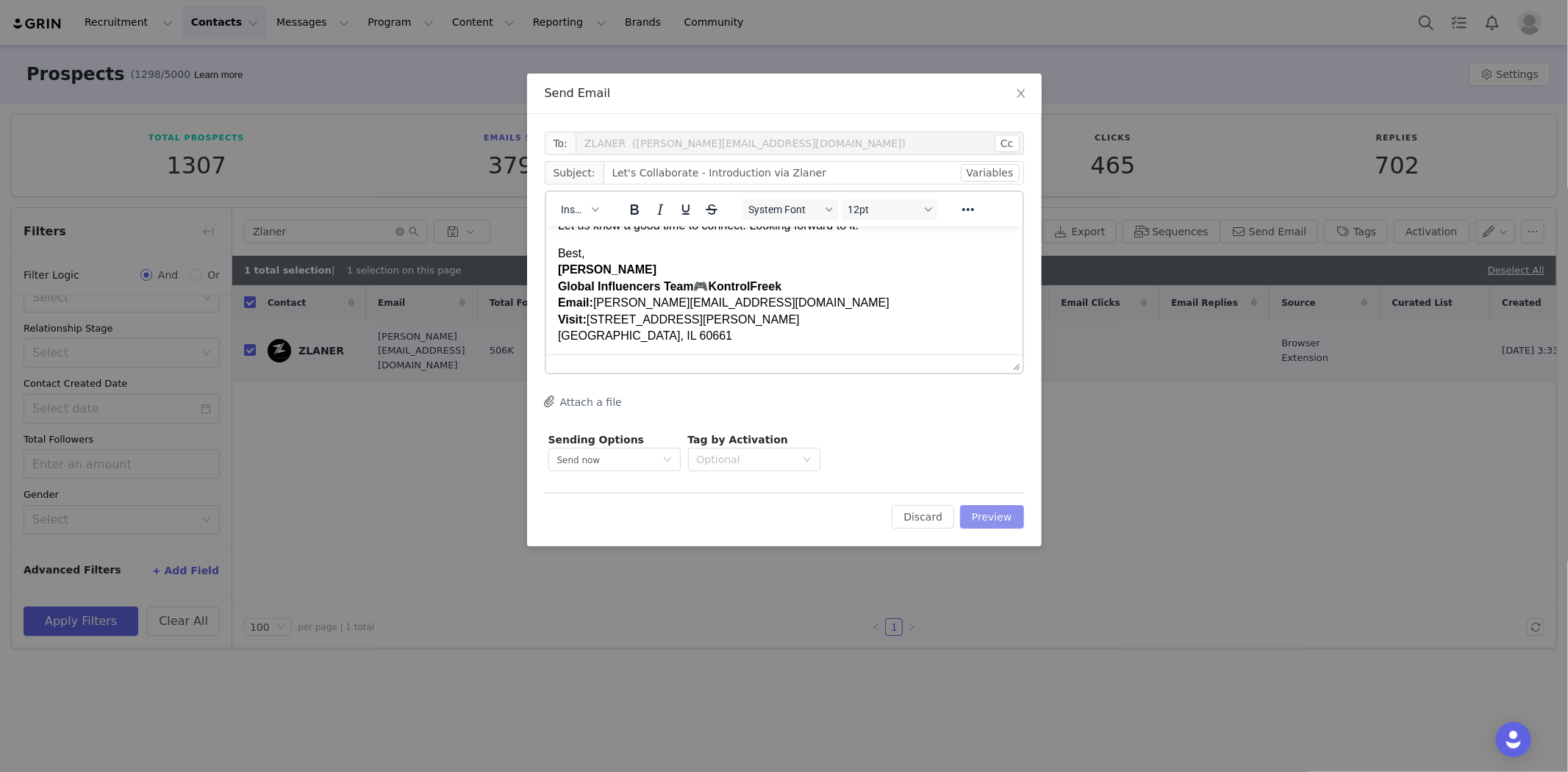
click at [1007, 512] on button "Preview" at bounding box center [992, 516] width 64 height 24
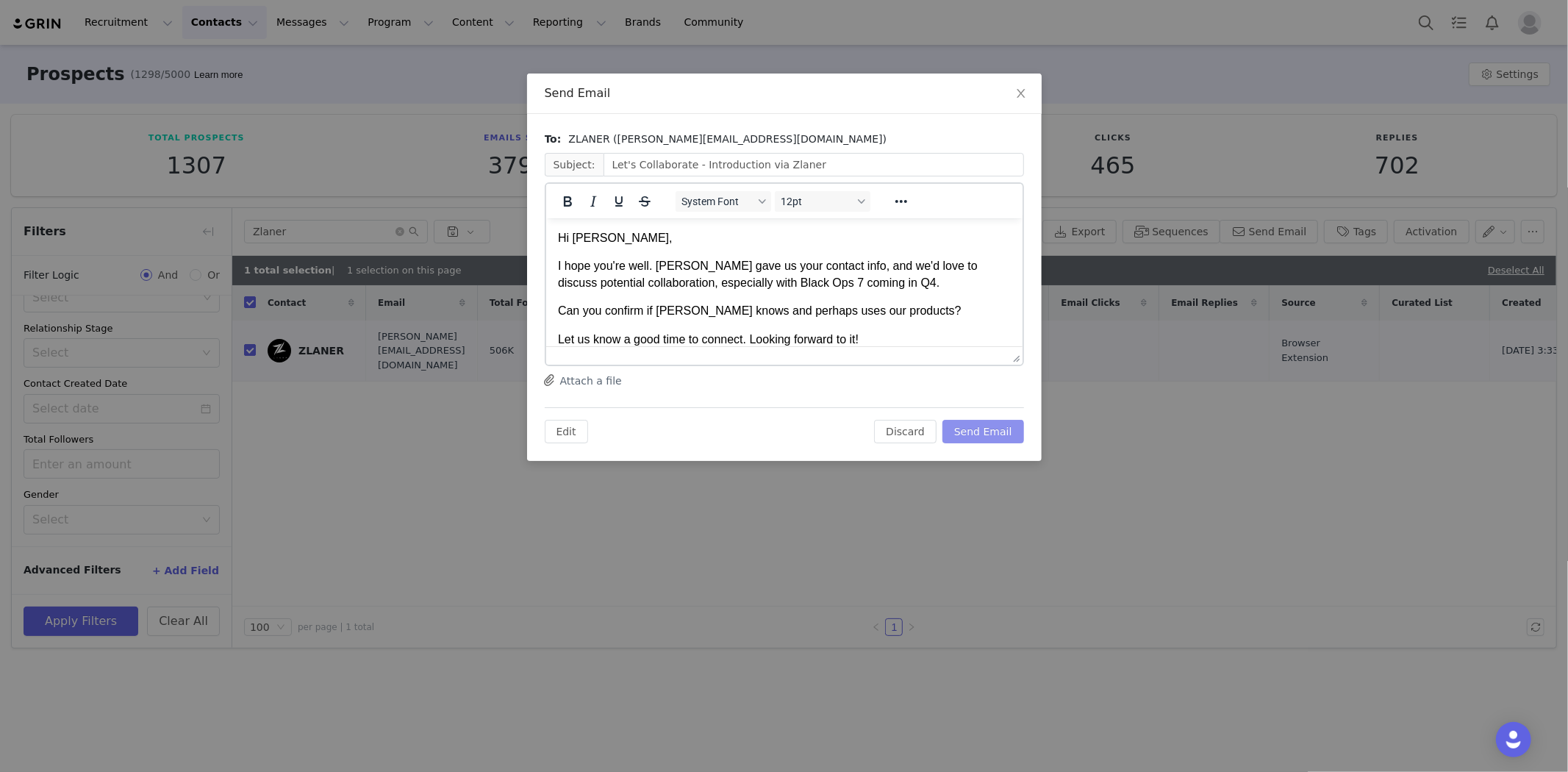
scroll to position [0, 0]
drag, startPoint x: 1527, startPoint y: 646, endPoint x: 835, endPoint y: 274, distance: 785.7
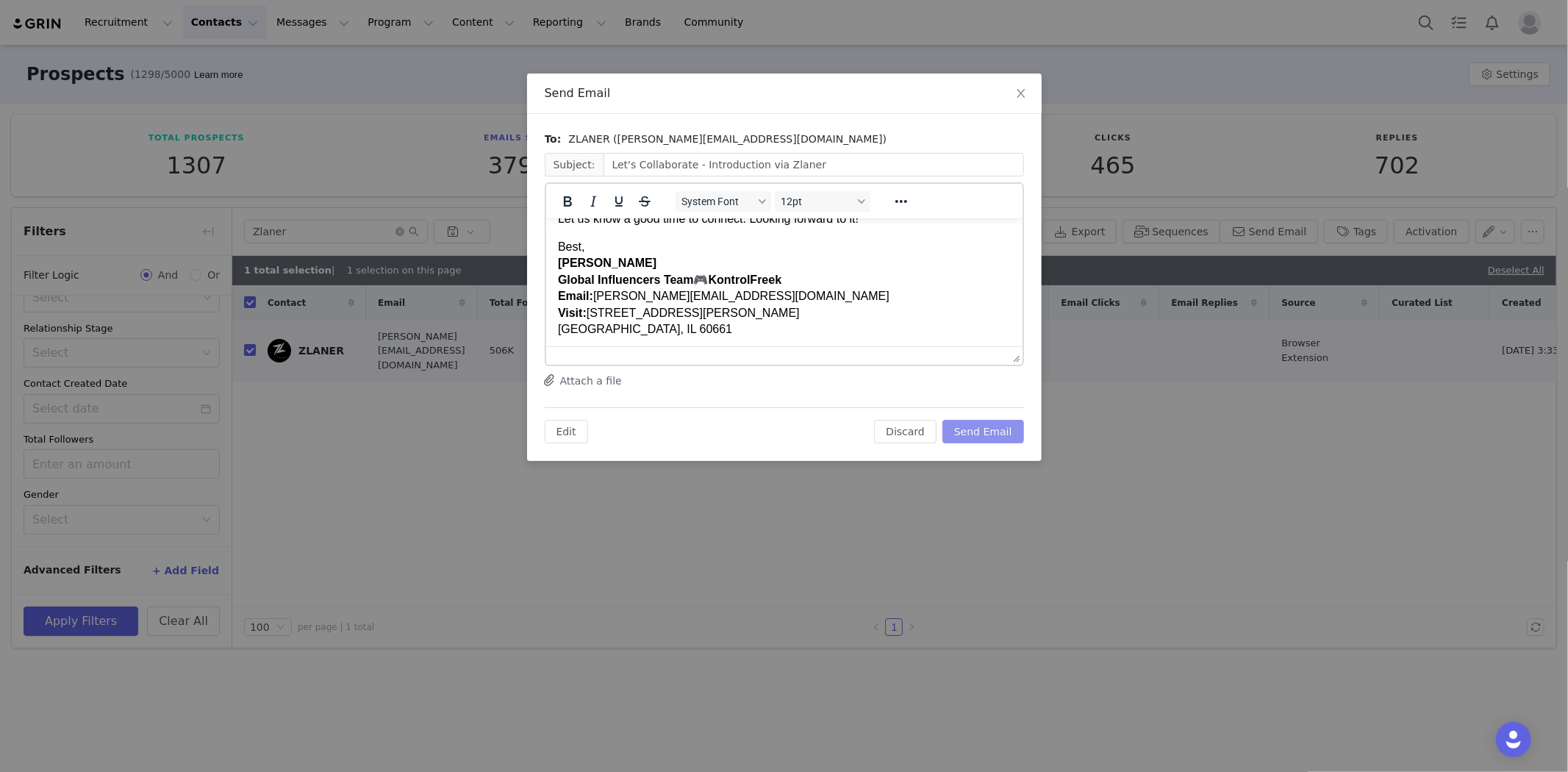
scroll to position [122, 0]
click at [1007, 422] on button "Send Email" at bounding box center [983, 431] width 81 height 24
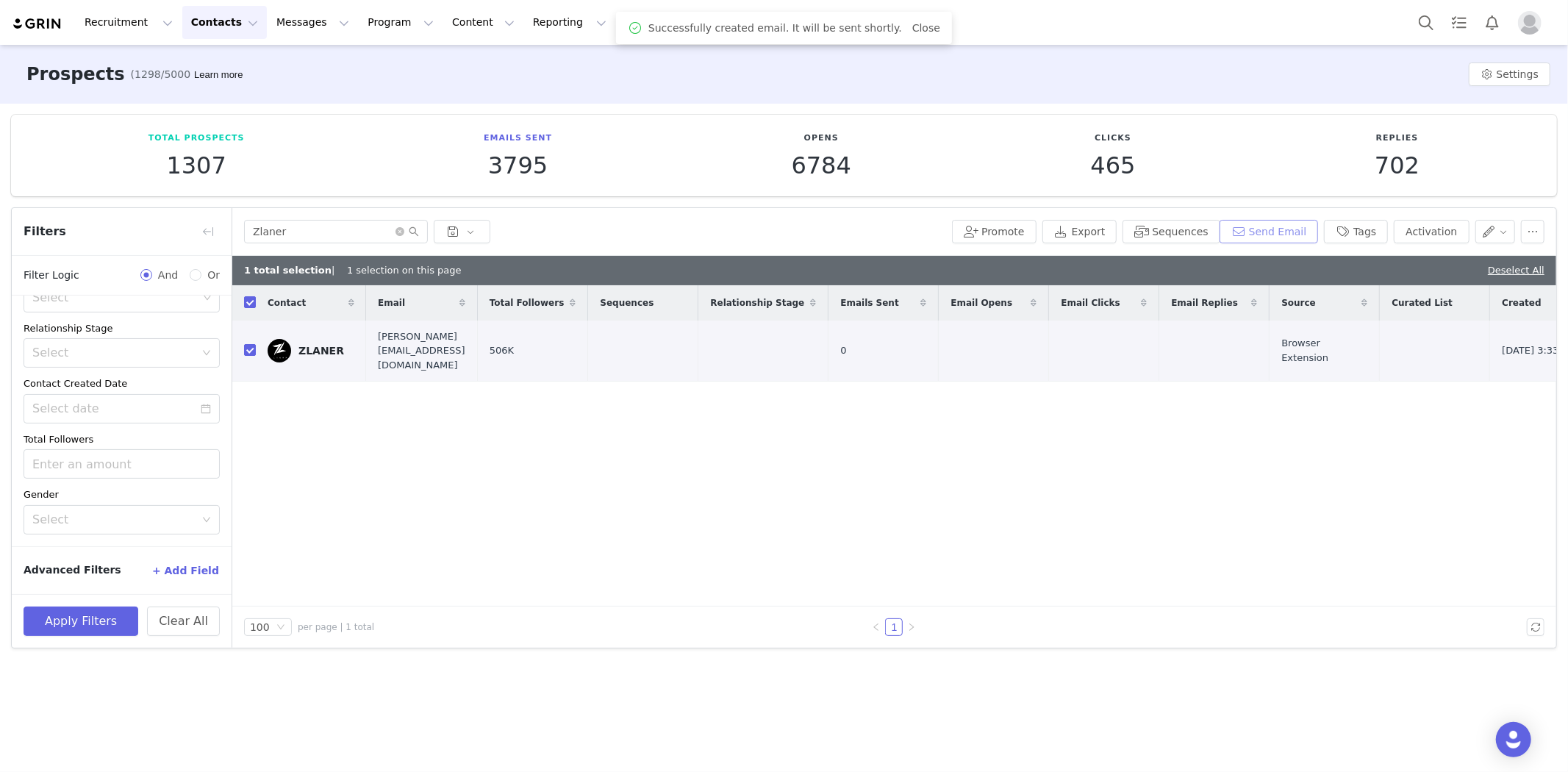
scroll to position [0, 0]
